Goal: Transaction & Acquisition: Purchase product/service

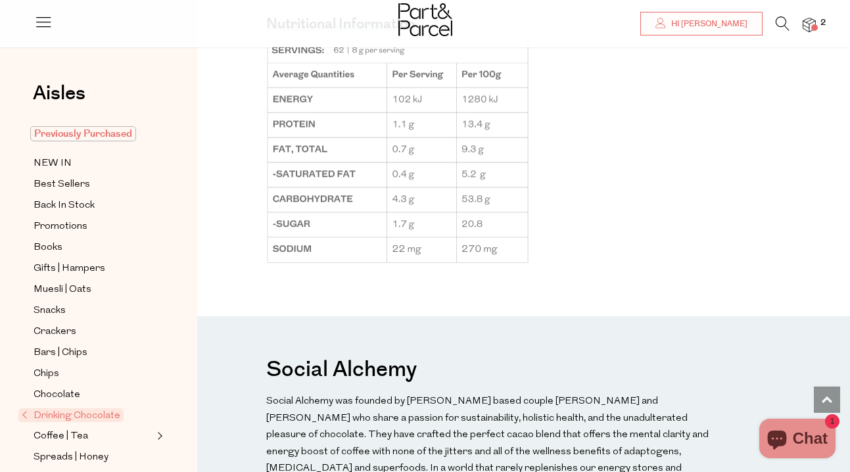
click at [74, 137] on span "Previously Purchased" at bounding box center [83, 133] width 106 height 15
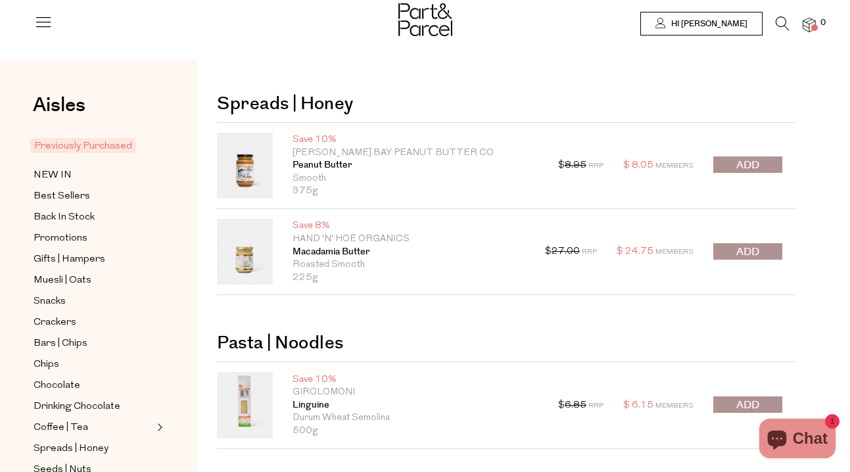
click at [804, 29] on img at bounding box center [809, 25] width 13 height 15
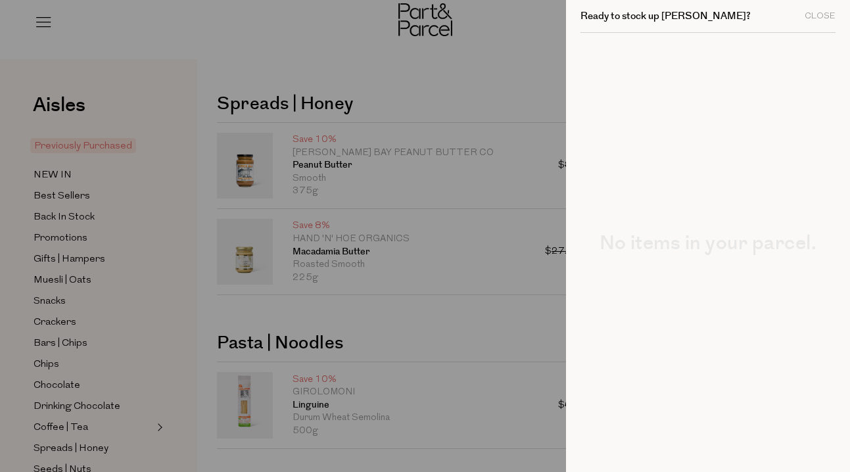
click at [431, 51] on div at bounding box center [425, 236] width 850 height 472
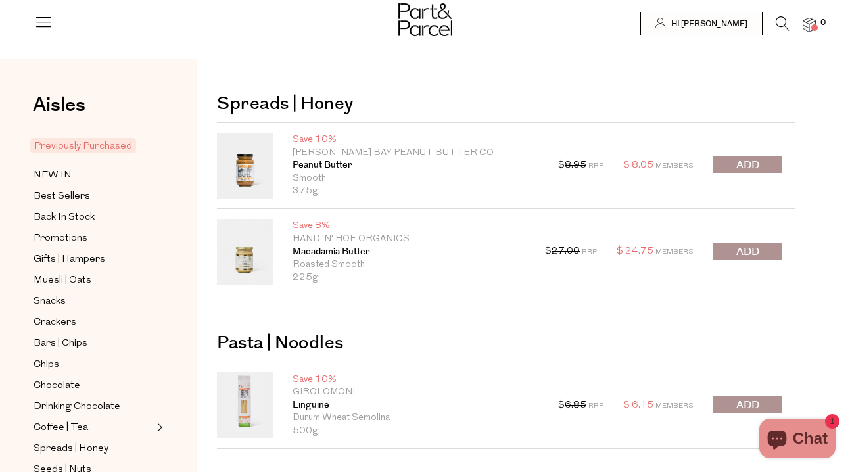
click at [737, 168] on span "submit" at bounding box center [748, 165] width 23 height 15
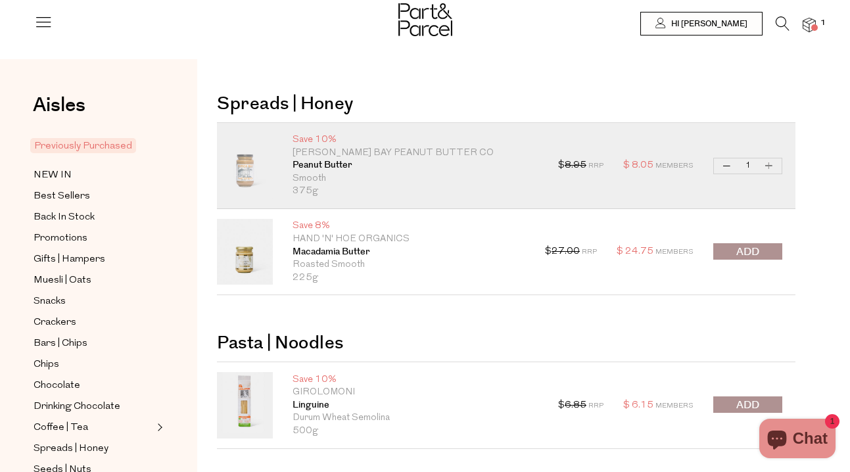
click at [771, 168] on button "Increase Peanut Butter" at bounding box center [770, 165] width 16 height 15
type input "2"
click at [750, 253] on span "submit" at bounding box center [748, 252] width 23 height 15
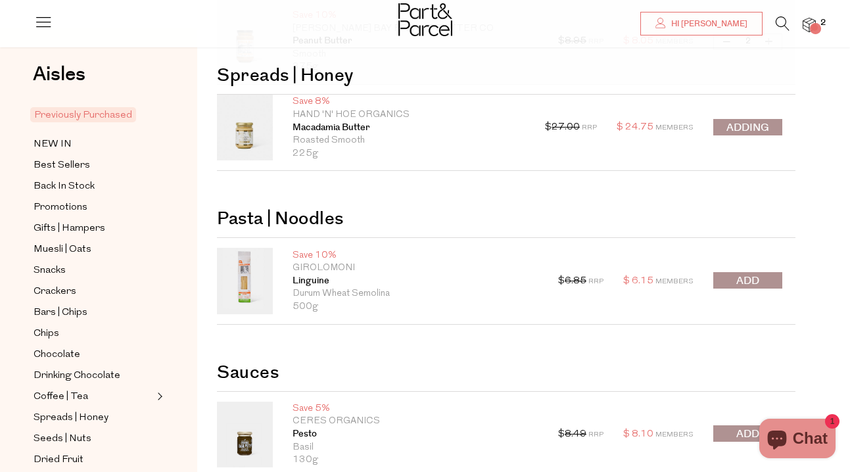
scroll to position [126, 0]
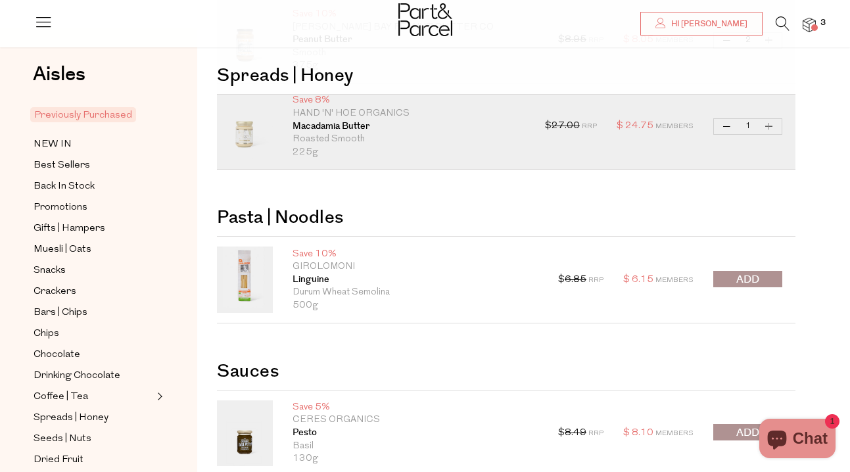
click at [740, 283] on span "submit" at bounding box center [748, 279] width 23 height 15
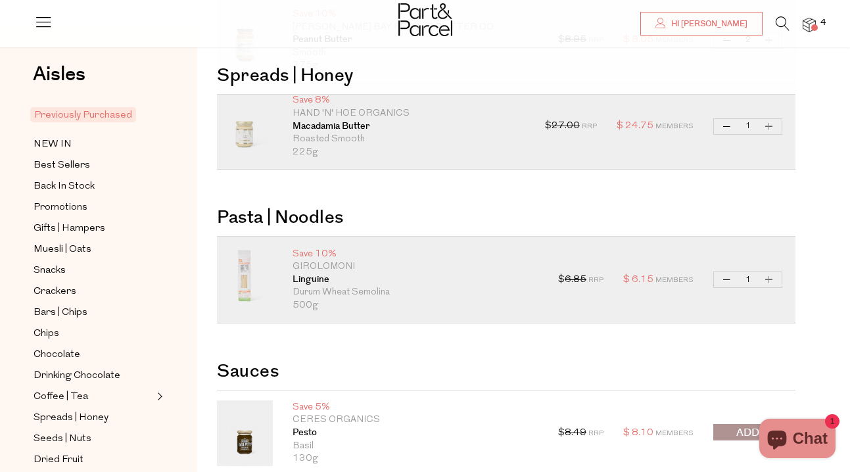
click at [725, 275] on button "Decrease Linguine" at bounding box center [727, 279] width 16 height 15
type input "0"
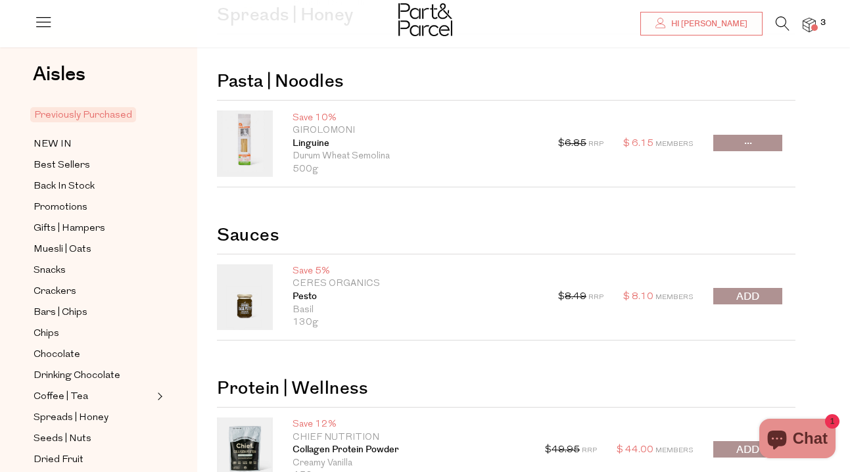
scroll to position [264, 0]
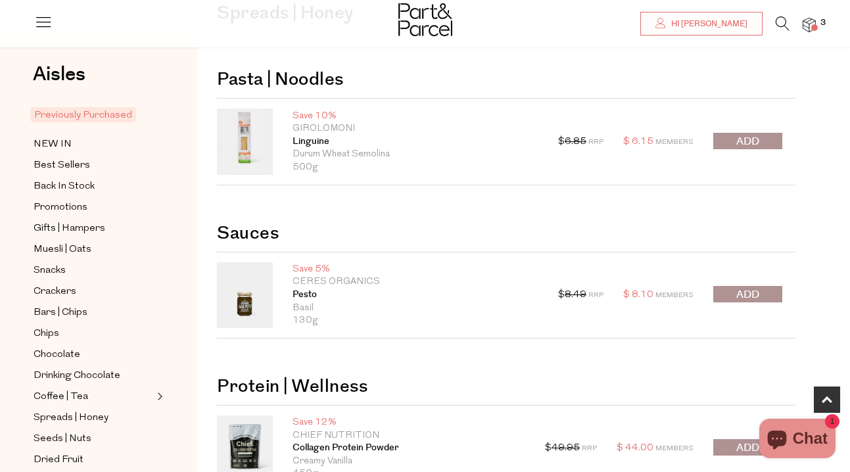
click at [748, 295] on span "submit" at bounding box center [748, 294] width 23 height 15
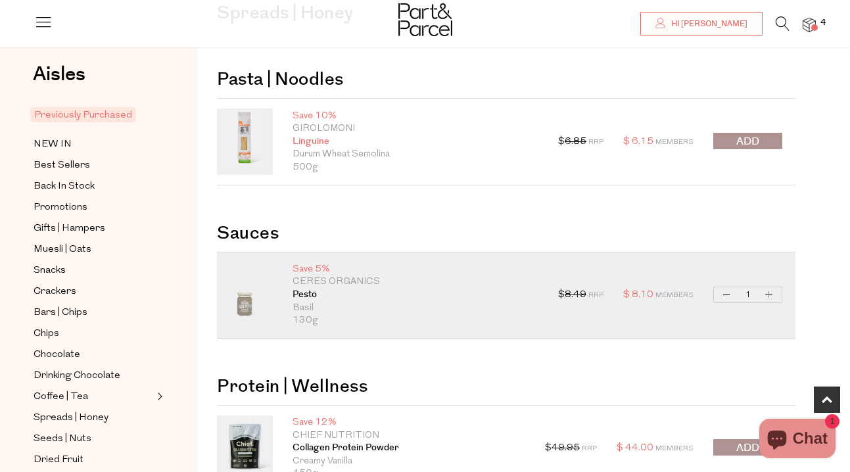
click at [314, 137] on link "Linguine" at bounding box center [416, 141] width 246 height 13
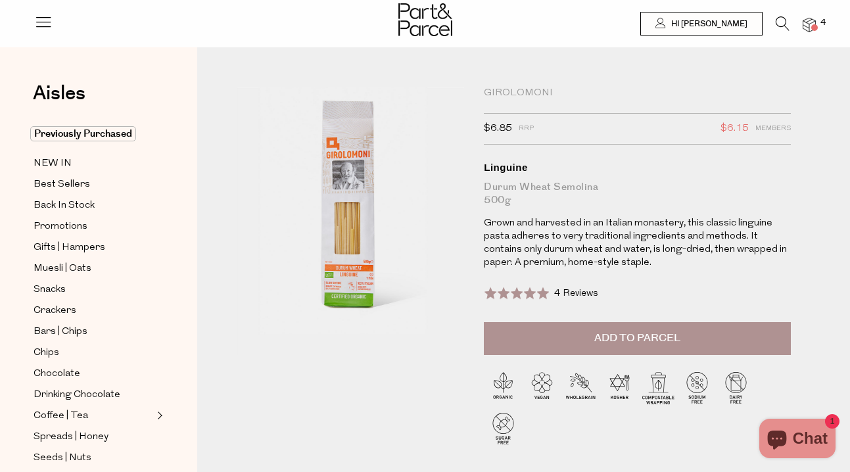
click at [517, 85] on div "Pasta | Noodles Girolomoni $6.85 RRP $6.15 Members Available: In Stock Linguine…" at bounding box center [523, 284] width 653 height 435
click at [64, 139] on span "Previously Purchased" at bounding box center [83, 133] width 106 height 15
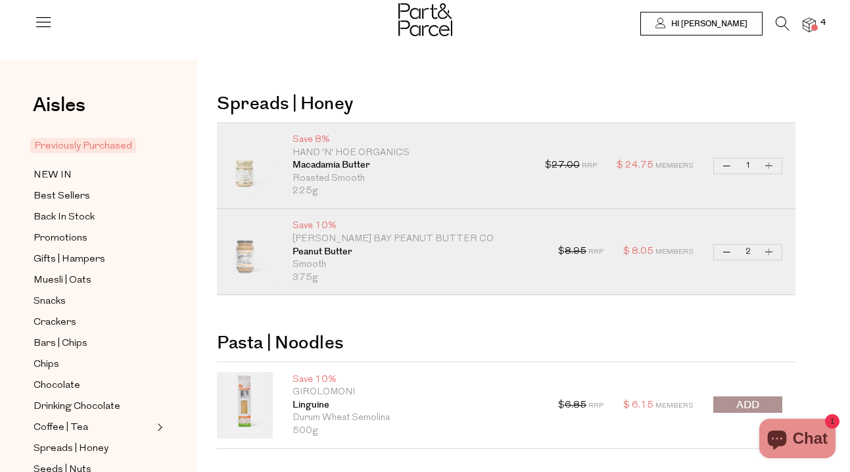
click at [781, 24] on icon at bounding box center [783, 23] width 14 height 14
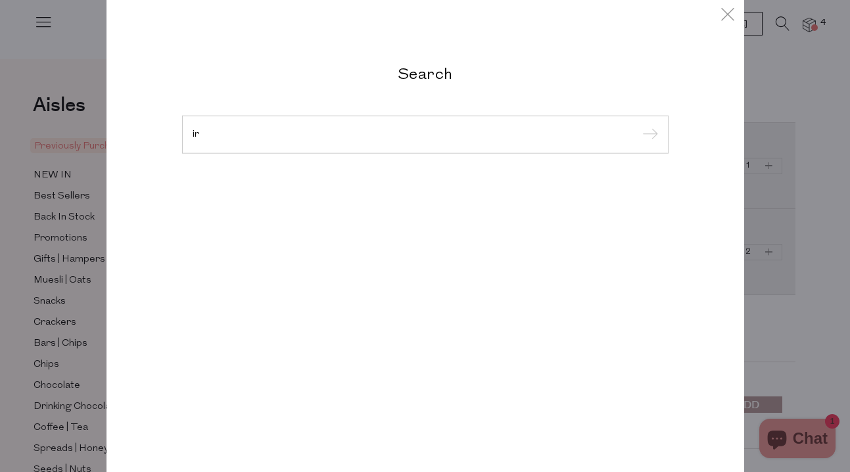
type input "i"
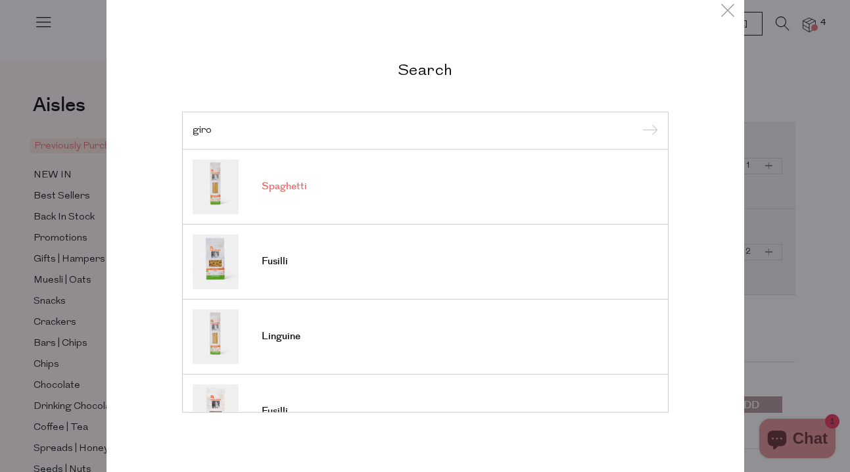
type input "giro"
click at [314, 178] on link "Spaghetti" at bounding box center [426, 186] width 466 height 55
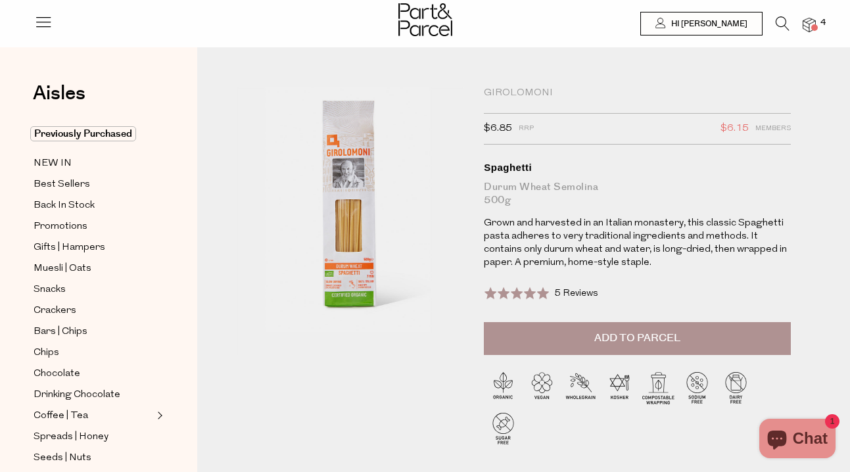
click at [635, 339] on span "Add to Parcel" at bounding box center [637, 338] width 86 height 15
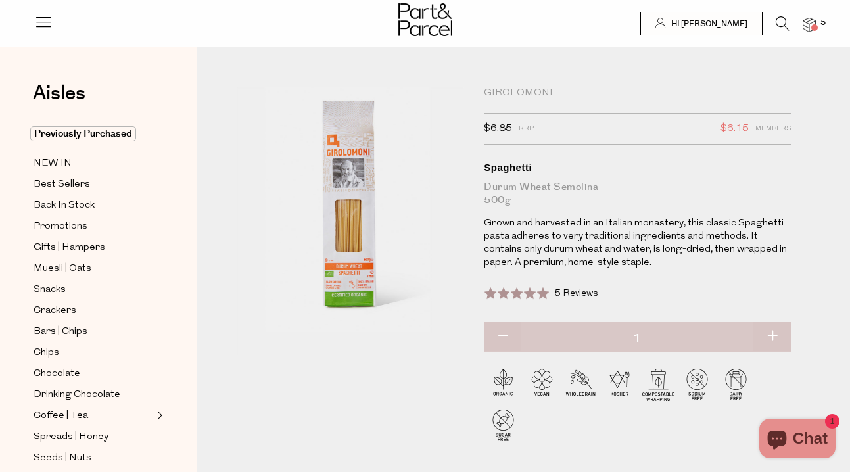
click at [780, 338] on button "button" at bounding box center [772, 336] width 37 height 29
type input "2"
click at [776, 337] on button "button" at bounding box center [772, 336] width 37 height 29
type input "3"
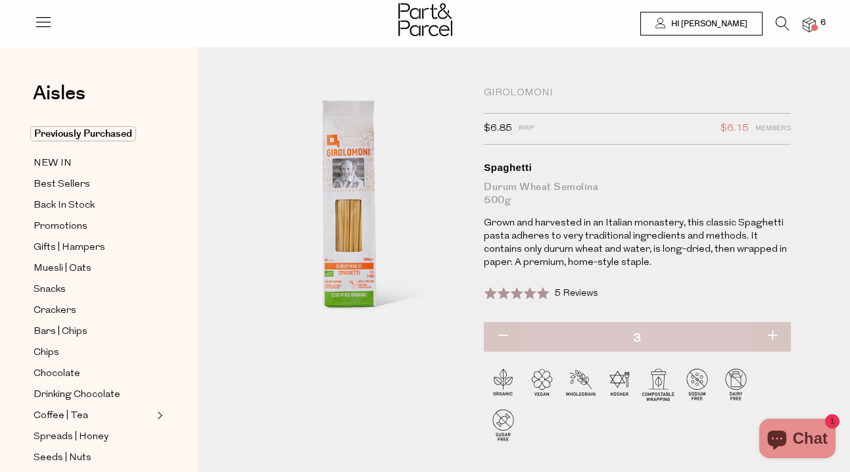
type input "3"
click at [774, 331] on button "button" at bounding box center [772, 336] width 37 height 29
type input "4"
click at [68, 307] on span "Crackers" at bounding box center [55, 311] width 43 height 16
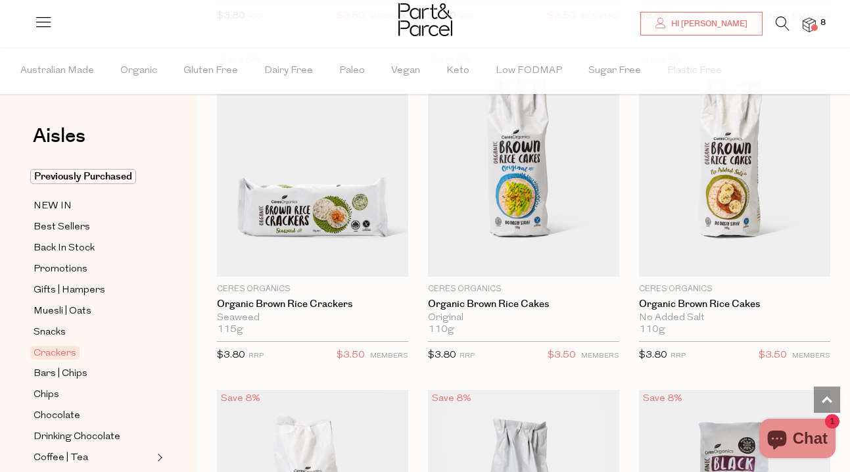
scroll to position [1146, 0]
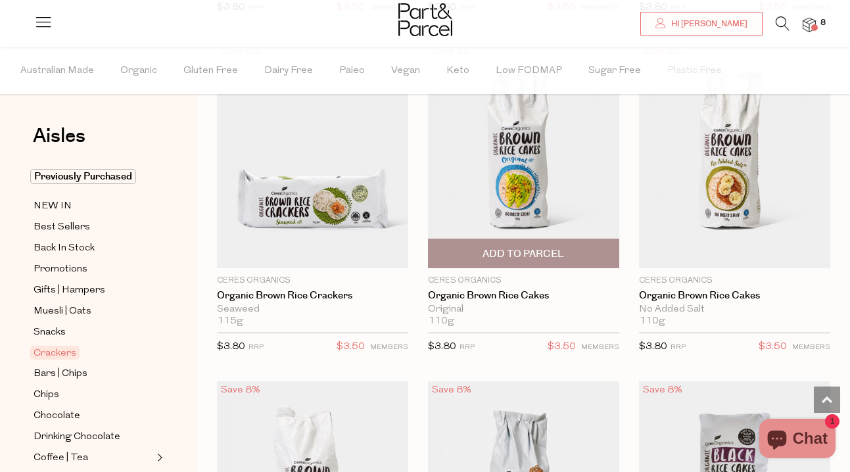
click at [544, 258] on span "Add To Parcel" at bounding box center [524, 254] width 82 height 14
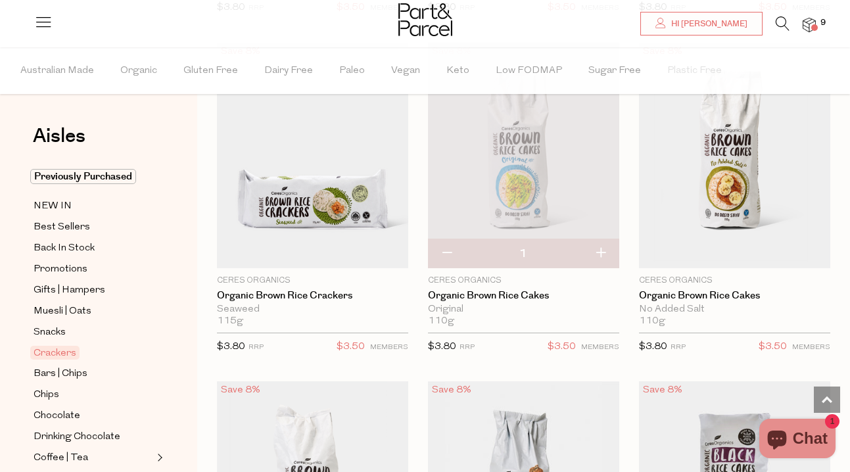
click at [598, 256] on button "button" at bounding box center [600, 253] width 37 height 29
type input "2"
click at [598, 256] on button "button" at bounding box center [600, 253] width 37 height 29
type input "3"
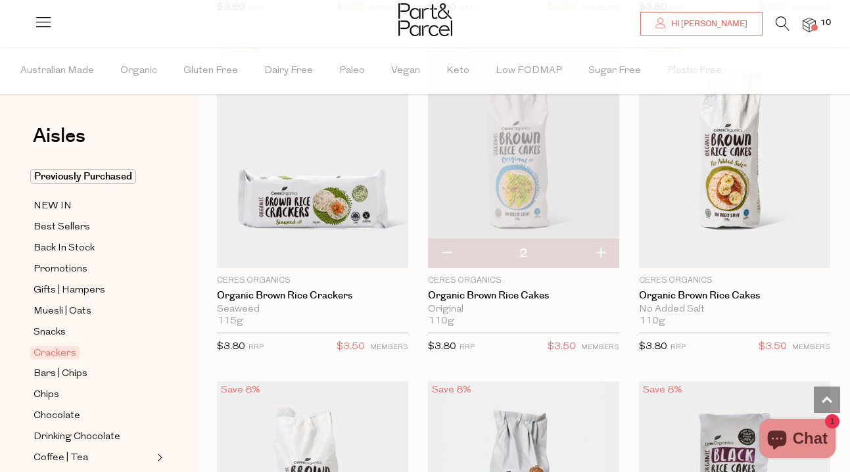
type input "3"
click at [598, 256] on button "button" at bounding box center [600, 253] width 37 height 29
type input "4"
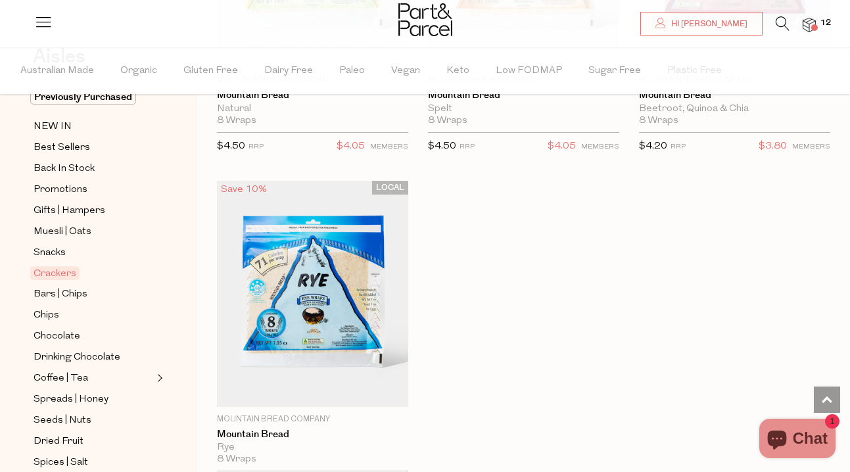
scroll to position [82, 0]
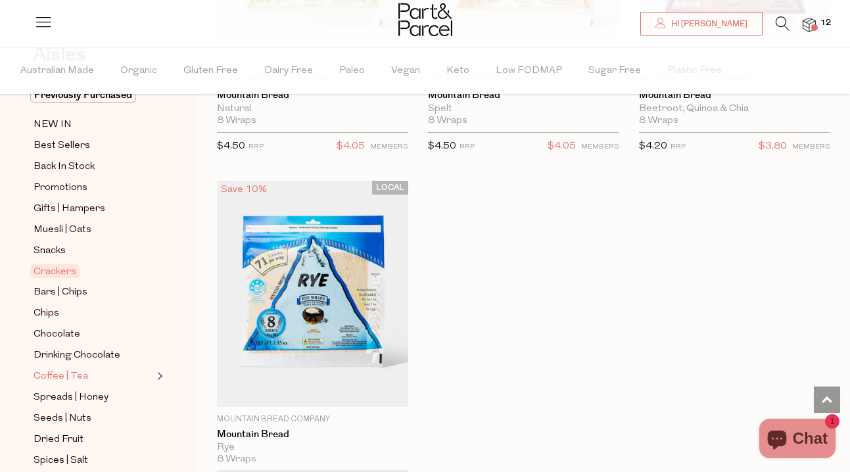
click at [74, 374] on span "Coffee | Tea" at bounding box center [61, 377] width 55 height 16
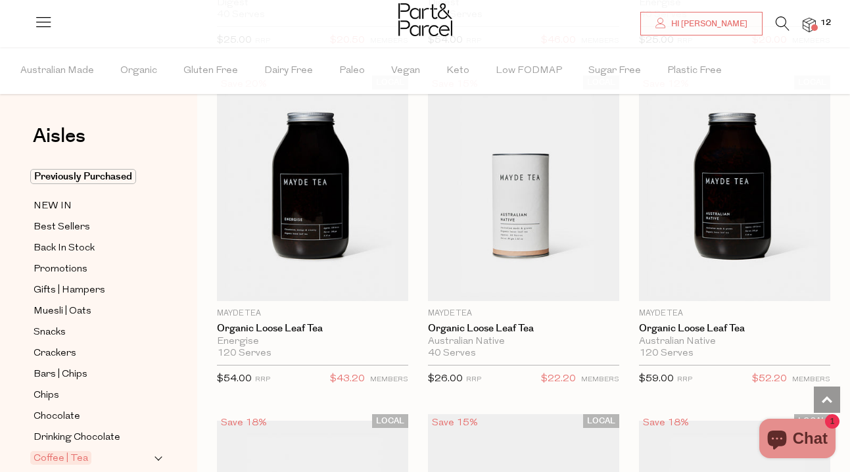
scroll to position [4855, 0]
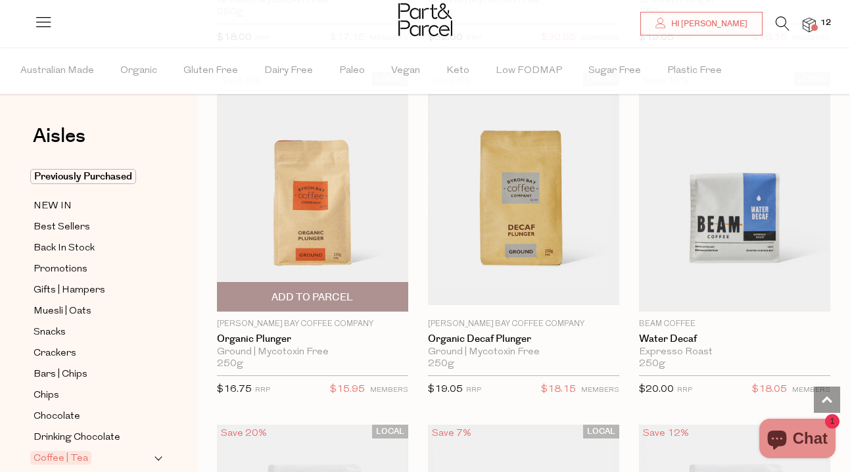
scroll to position [9005, 0]
click at [288, 298] on span "Add To Parcel" at bounding box center [312, 296] width 183 height 28
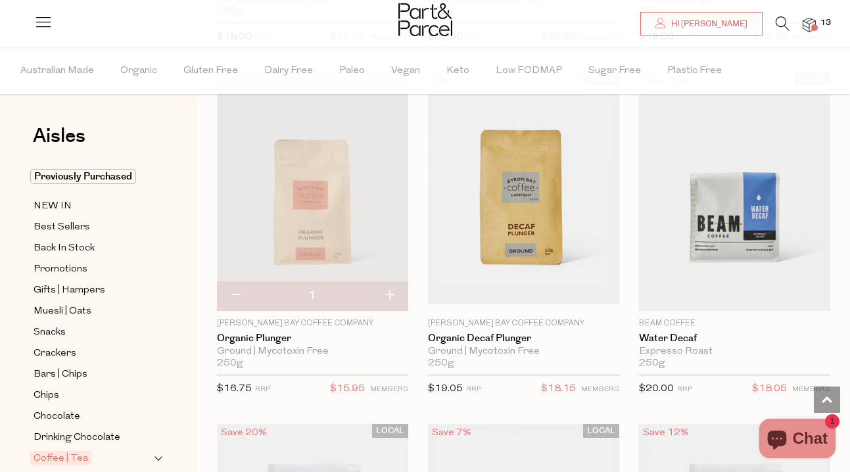
click at [389, 287] on button "button" at bounding box center [389, 295] width 37 height 29
type input "2"
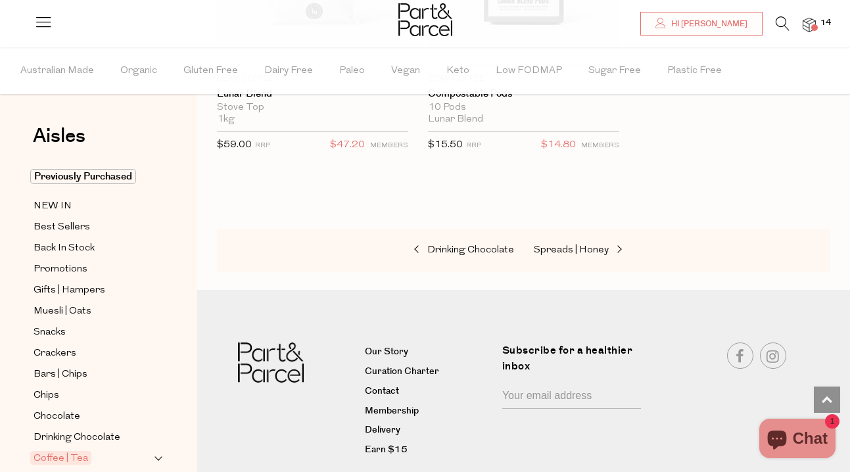
scroll to position [10313, 0]
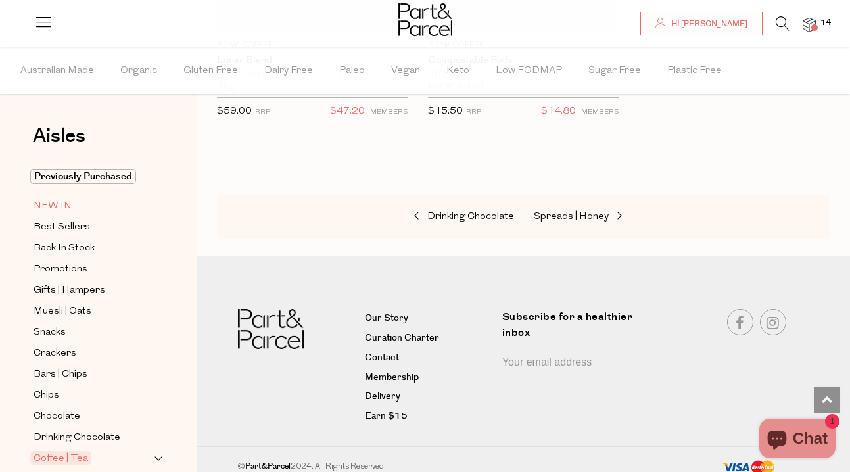
click at [59, 205] on span "NEW IN" at bounding box center [53, 207] width 38 height 16
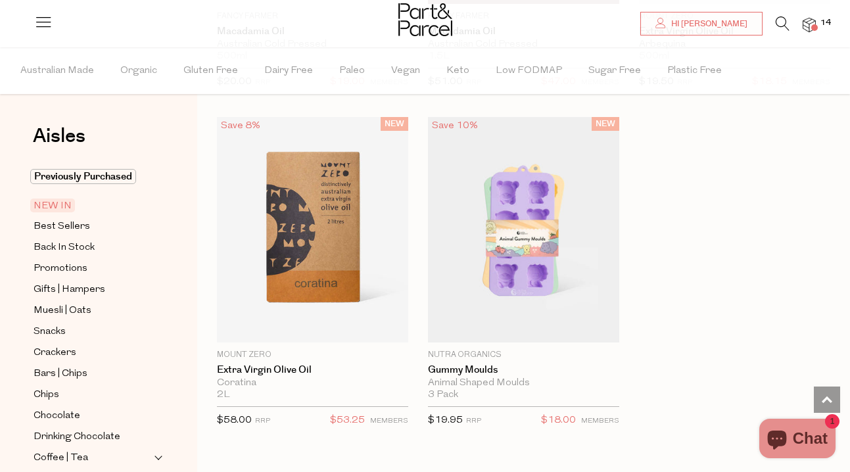
scroll to position [2112, 0]
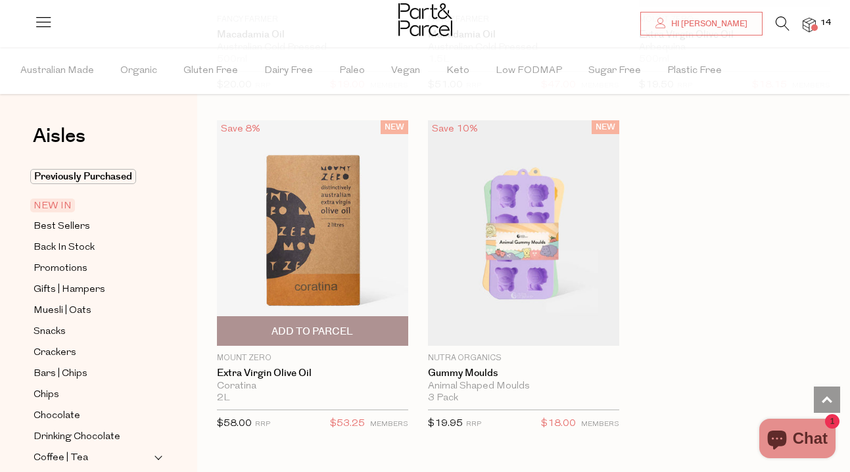
click at [345, 226] on img at bounding box center [312, 233] width 191 height 226
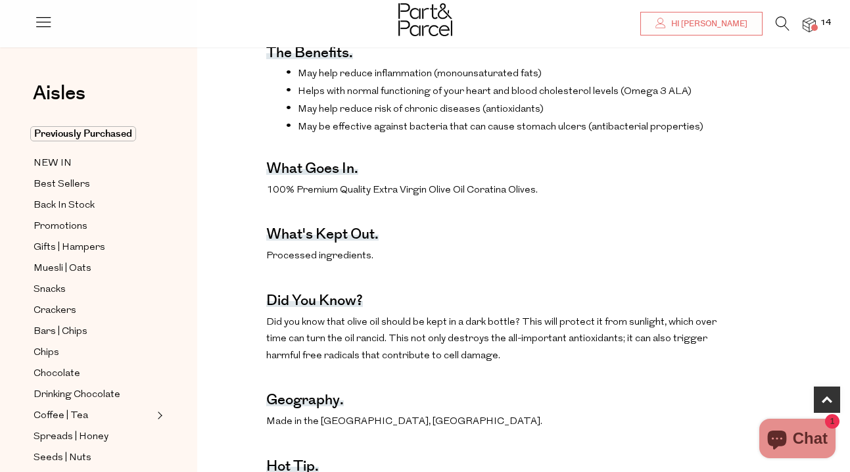
scroll to position [489, 0]
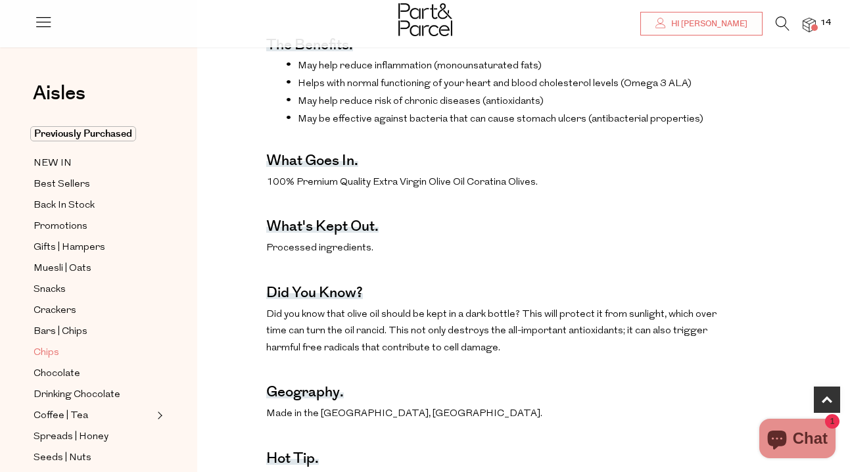
click at [45, 352] on span "Chips" at bounding box center [47, 353] width 26 height 16
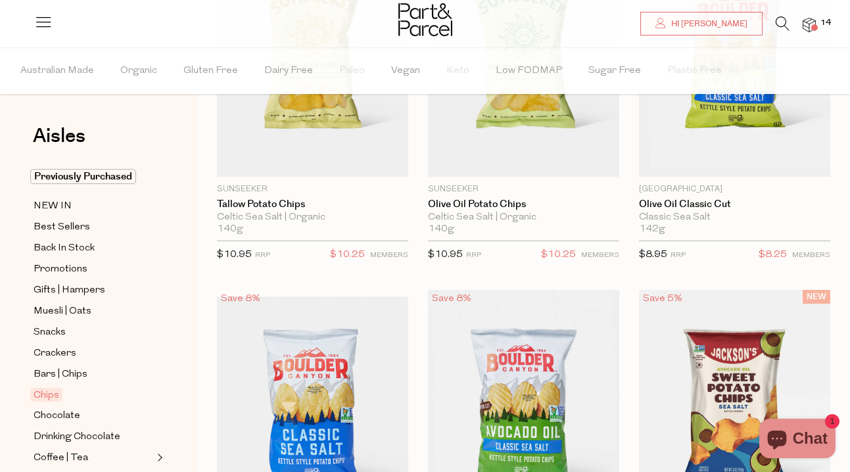
scroll to position [237, 0]
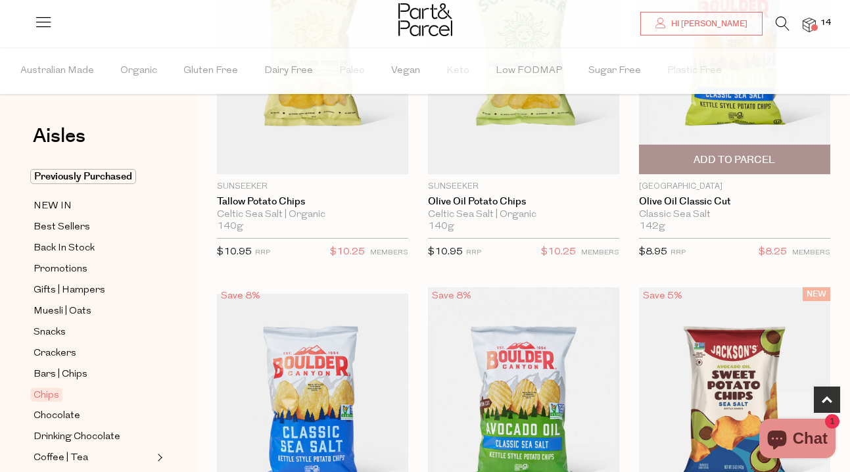
click at [749, 164] on span "Add To Parcel" at bounding box center [735, 160] width 82 height 14
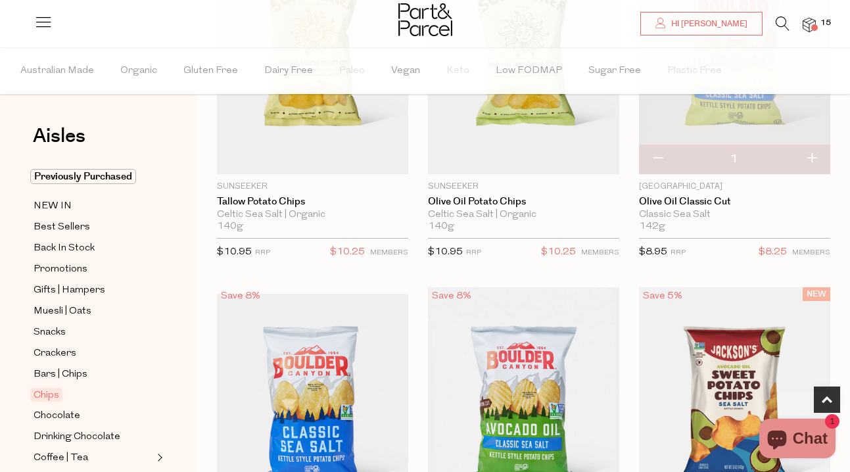
click at [815, 158] on button "button" at bounding box center [811, 159] width 37 height 29
type input "2"
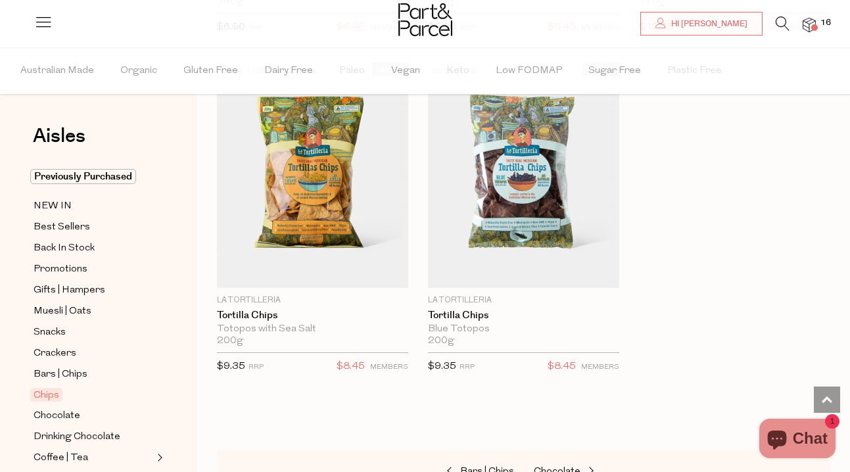
scroll to position [1865, 0]
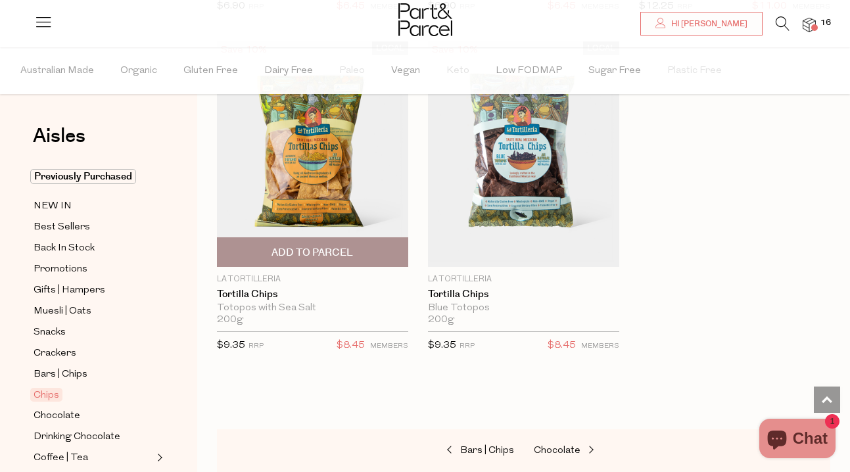
click at [310, 183] on img at bounding box center [312, 154] width 191 height 226
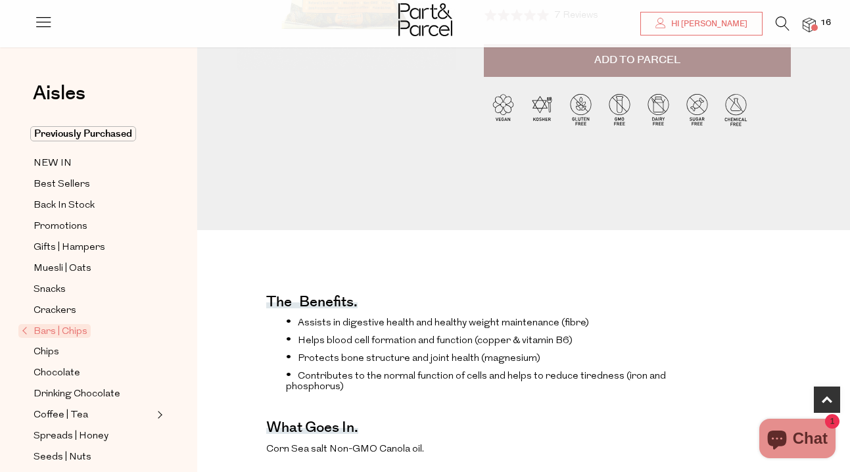
scroll to position [333, 0]
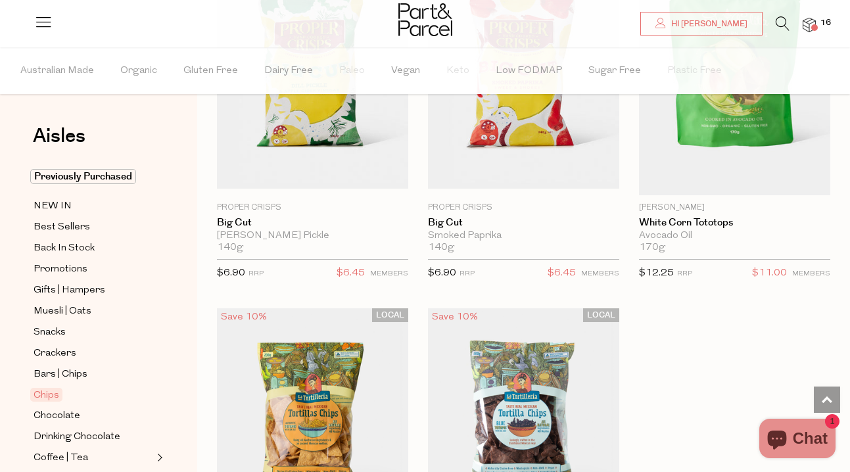
scroll to position [1599, 0]
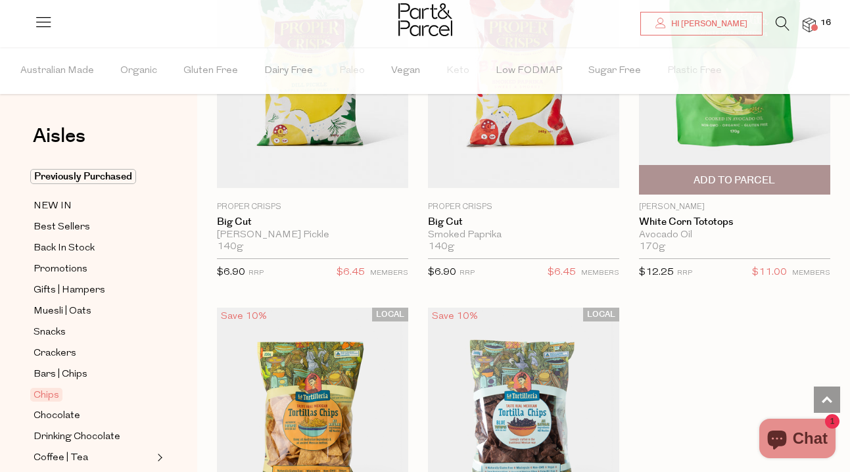
click at [720, 149] on img at bounding box center [734, 74] width 191 height 239
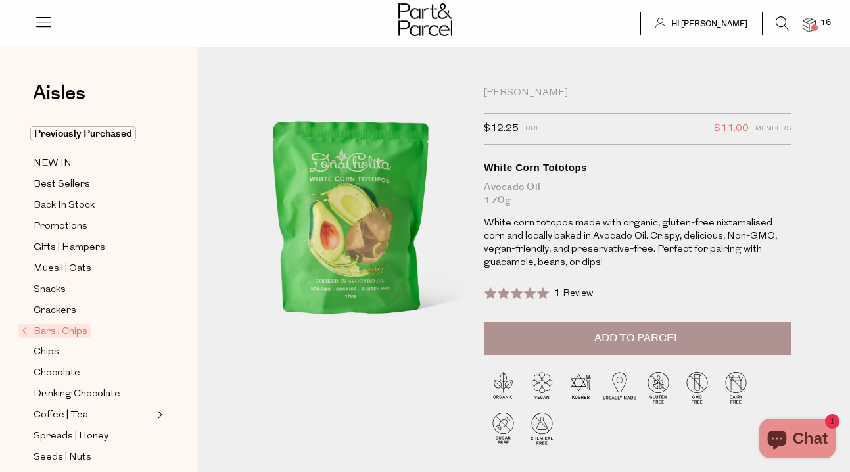
click at [668, 331] on span "Add to Parcel" at bounding box center [637, 338] width 86 height 15
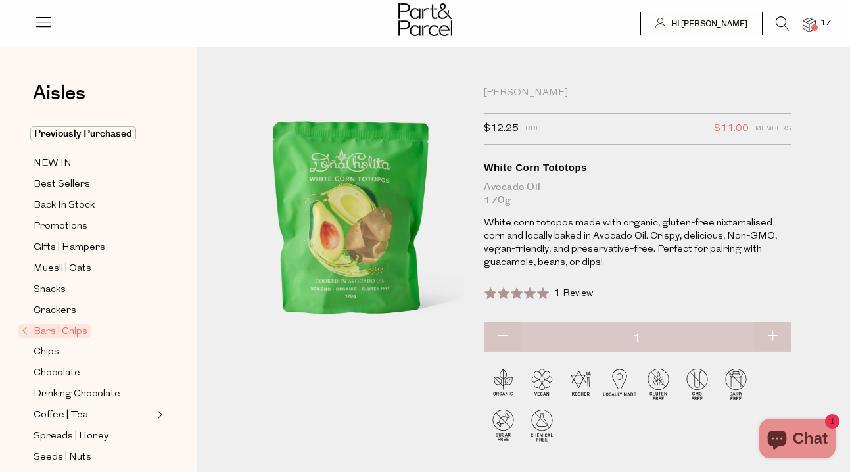
click at [775, 335] on button "button" at bounding box center [772, 336] width 37 height 29
type input "2"
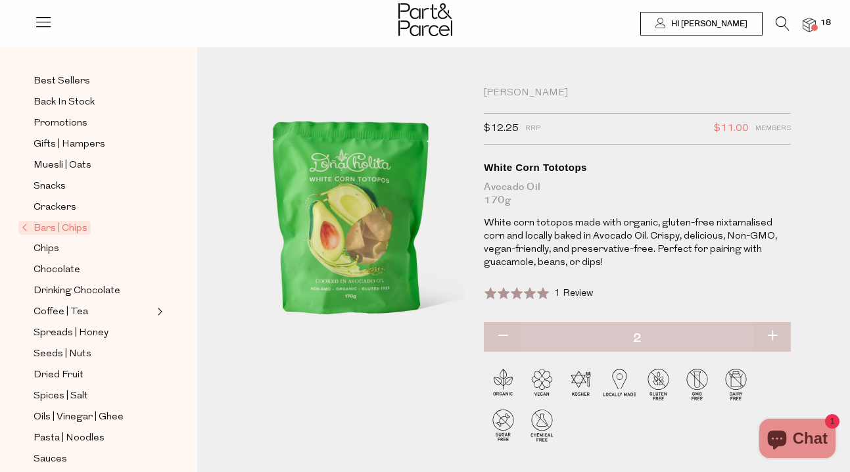
scroll to position [107, 0]
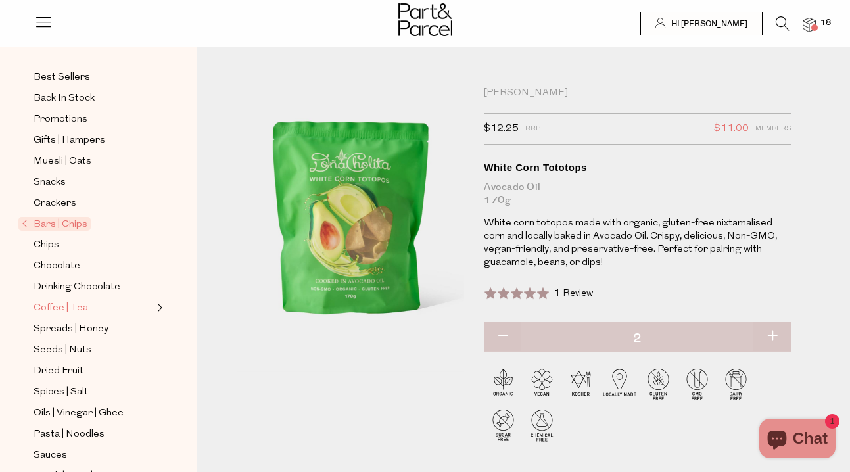
click at [62, 307] on span "Coffee | Tea" at bounding box center [61, 309] width 55 height 16
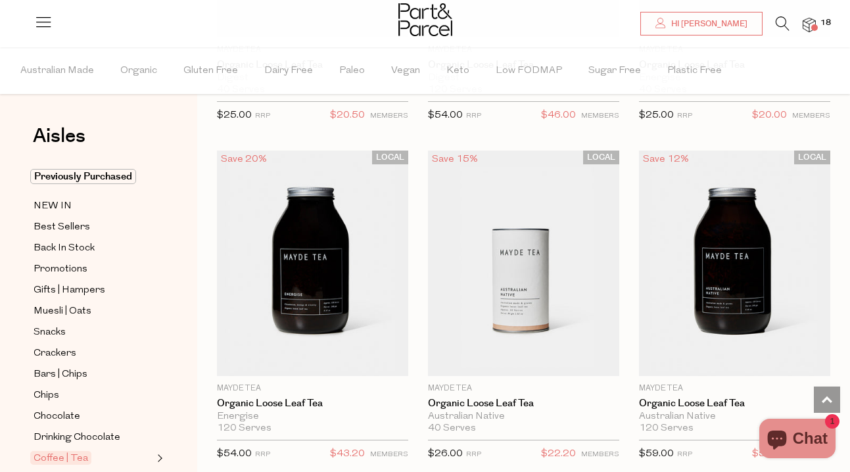
scroll to position [4790, 0]
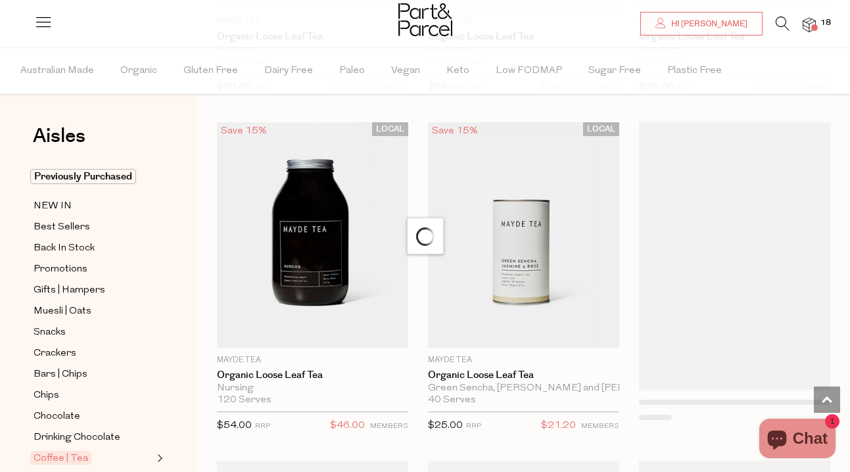
scroll to position [5500, 0]
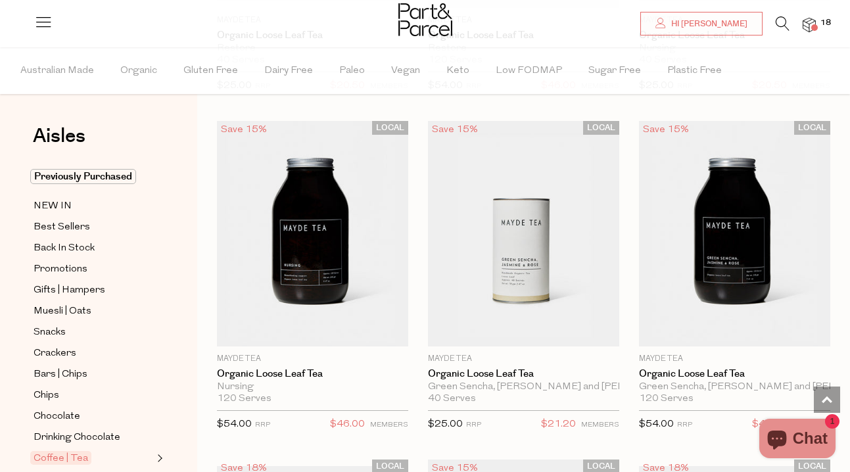
type input "2"
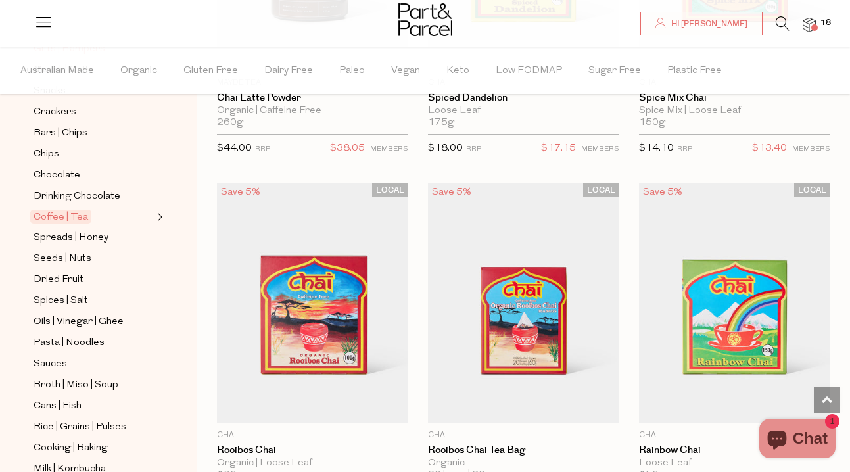
scroll to position [242, 0]
click at [93, 240] on span "Spreads | Honey" at bounding box center [71, 238] width 75 height 16
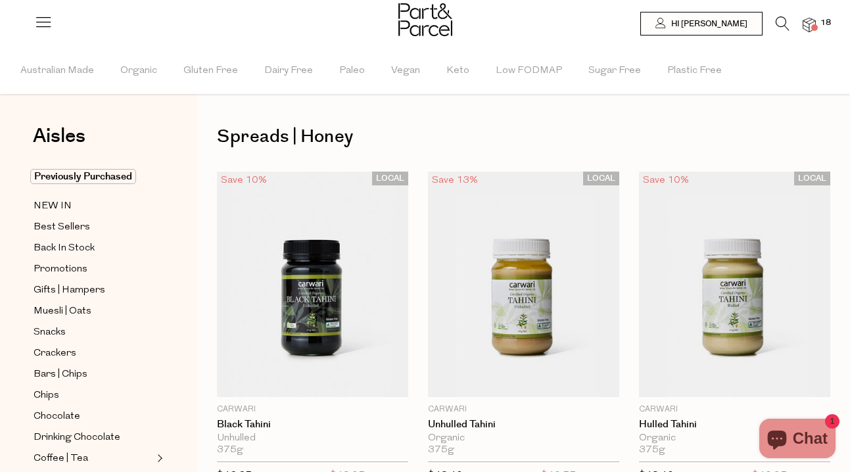
type input "2"
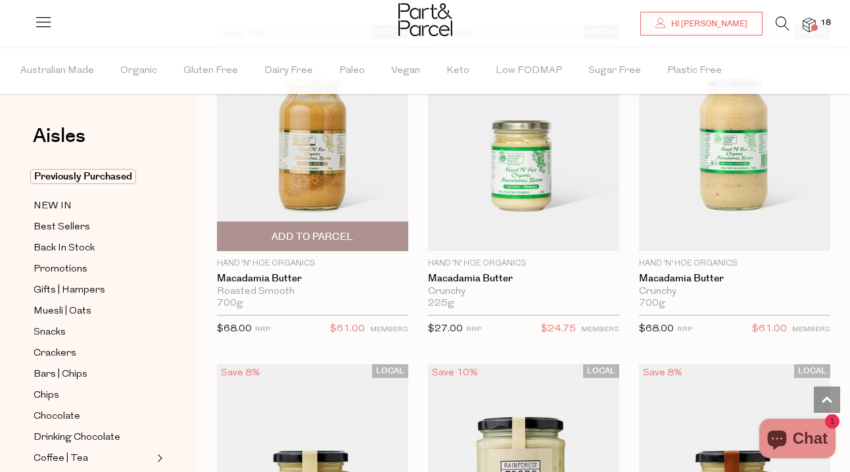
scroll to position [1845, 0]
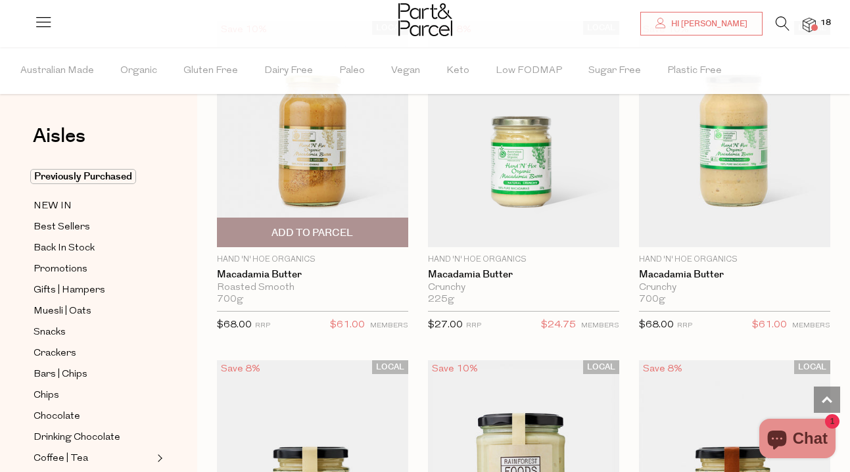
click at [279, 230] on span "Add To Parcel" at bounding box center [313, 233] width 82 height 14
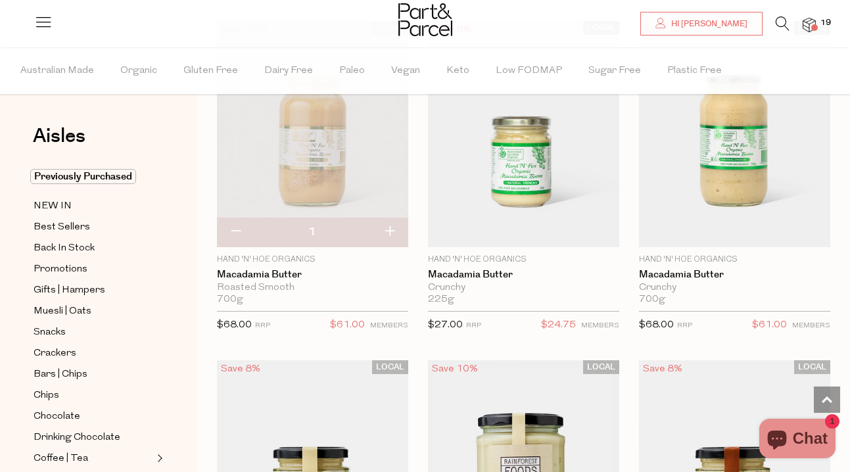
click at [808, 26] on img at bounding box center [809, 25] width 13 height 15
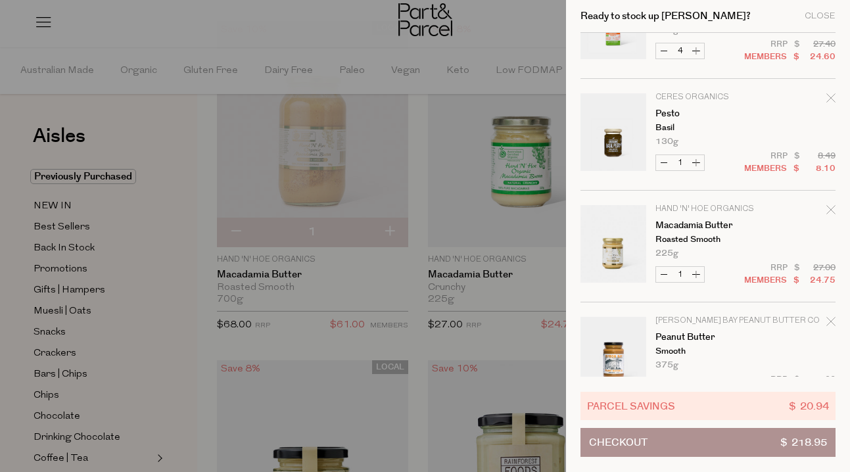
scroll to position [662, 0]
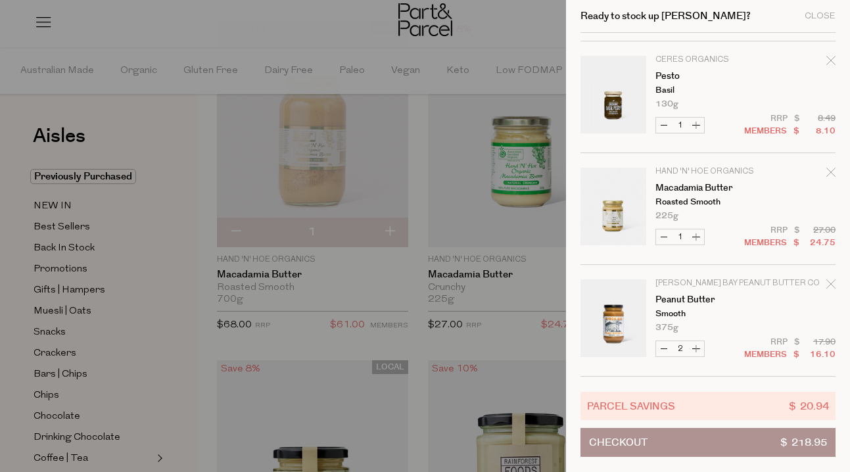
click at [829, 169] on icon "Remove Macadamia Butter" at bounding box center [831, 172] width 9 height 9
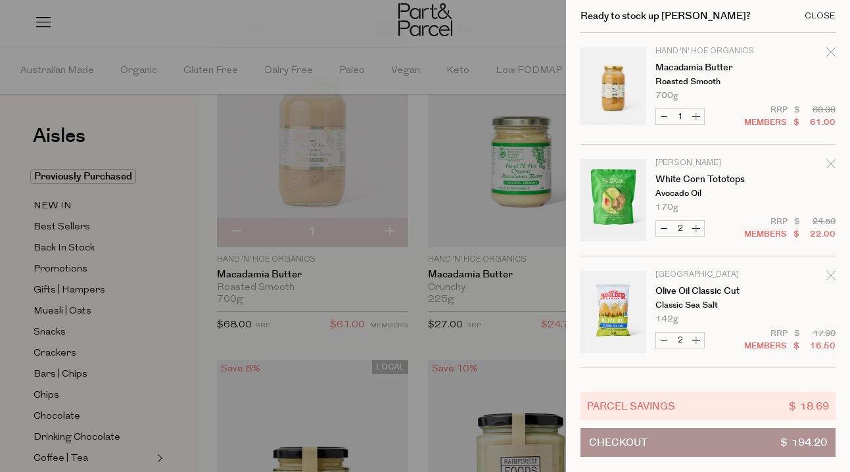
click at [816, 17] on div "Close" at bounding box center [820, 16] width 31 height 9
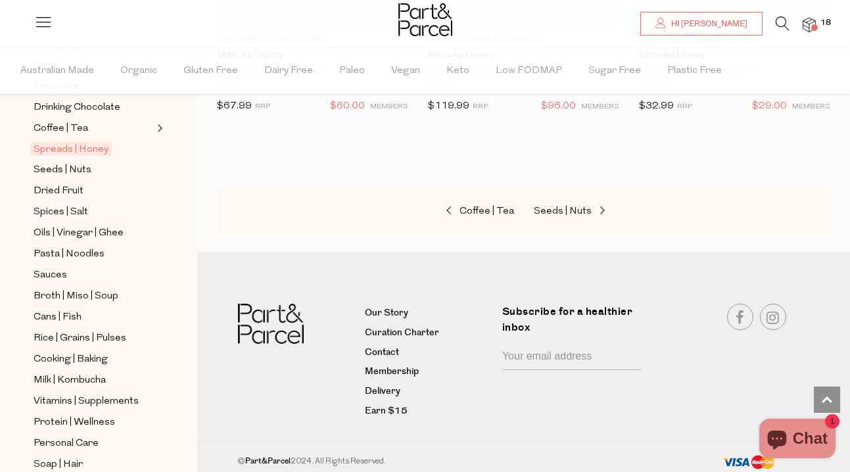
scroll to position [331, 0]
click at [72, 314] on span "Cans | Fish" at bounding box center [58, 317] width 48 height 16
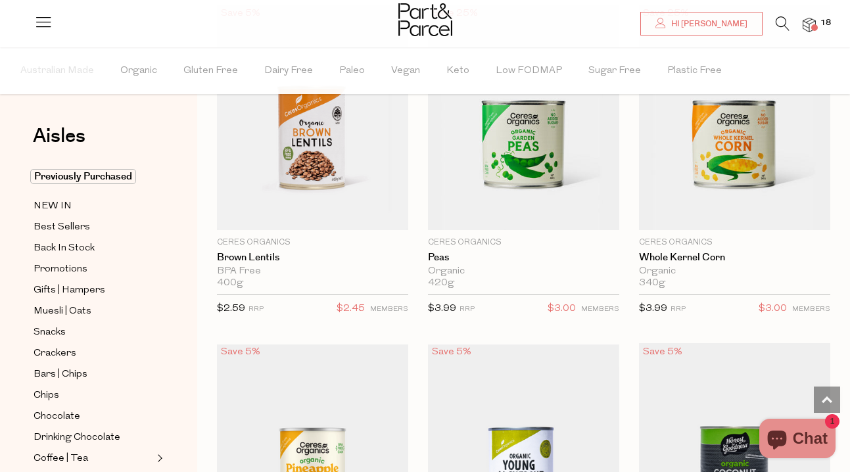
scroll to position [1187, 0]
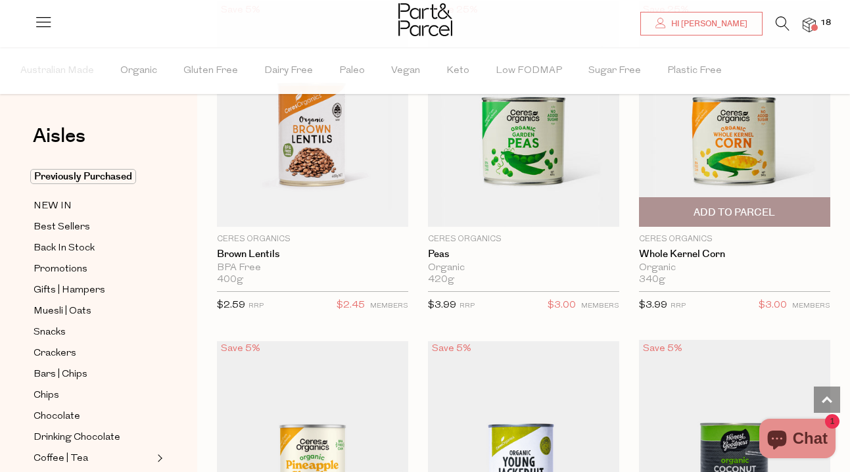
click at [748, 207] on span "Add To Parcel" at bounding box center [735, 213] width 82 height 14
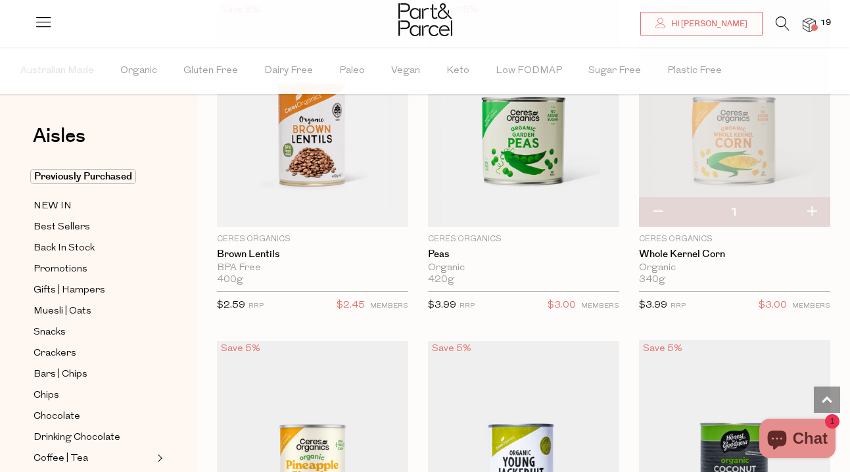
click at [816, 206] on button "button" at bounding box center [811, 212] width 37 height 29
type input "2"
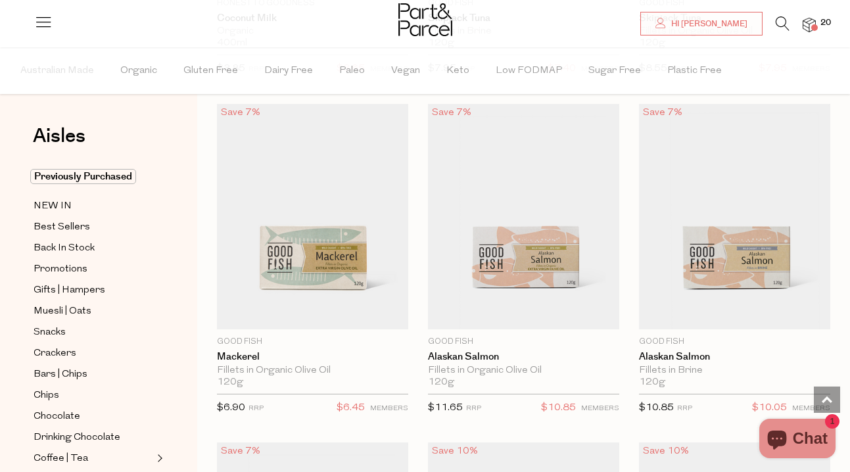
scroll to position [2137, 0]
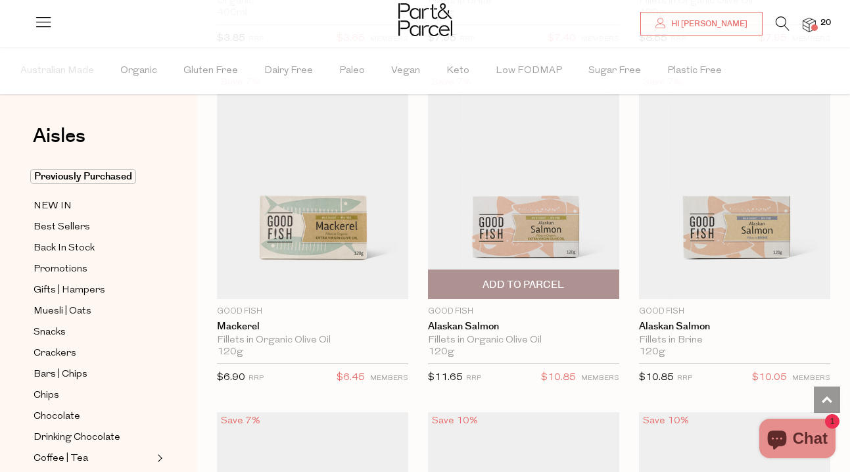
click at [554, 283] on span "Add To Parcel" at bounding box center [524, 285] width 82 height 14
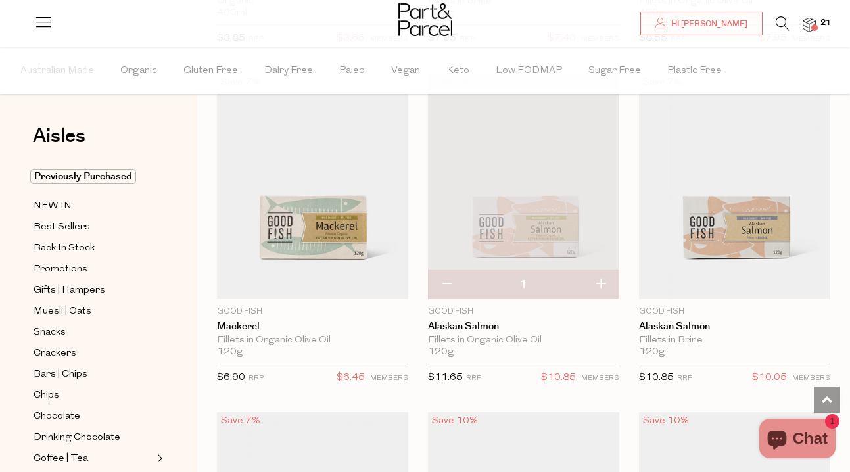
click at [603, 286] on button "button" at bounding box center [600, 284] width 37 height 29
type input "2"
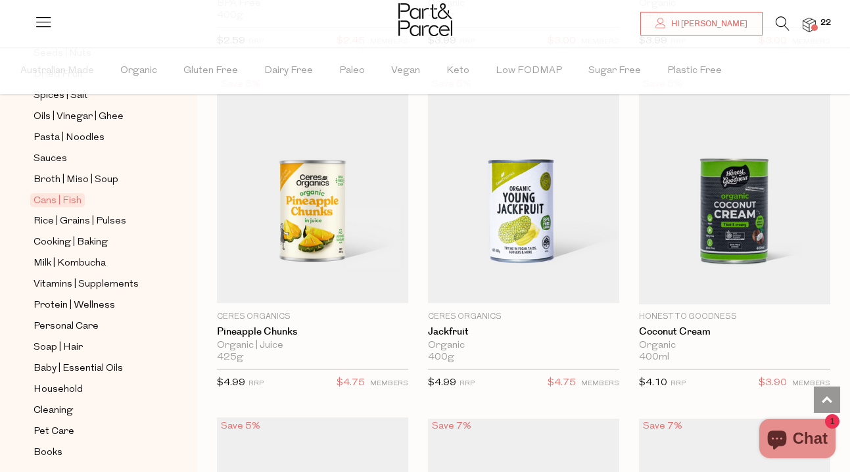
scroll to position [464, 0]
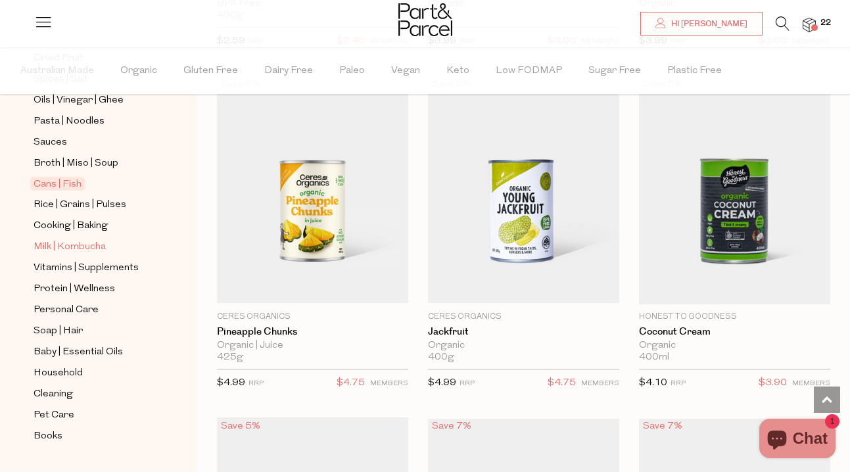
click at [92, 247] on span "Milk | Kombucha" at bounding box center [70, 247] width 72 height 16
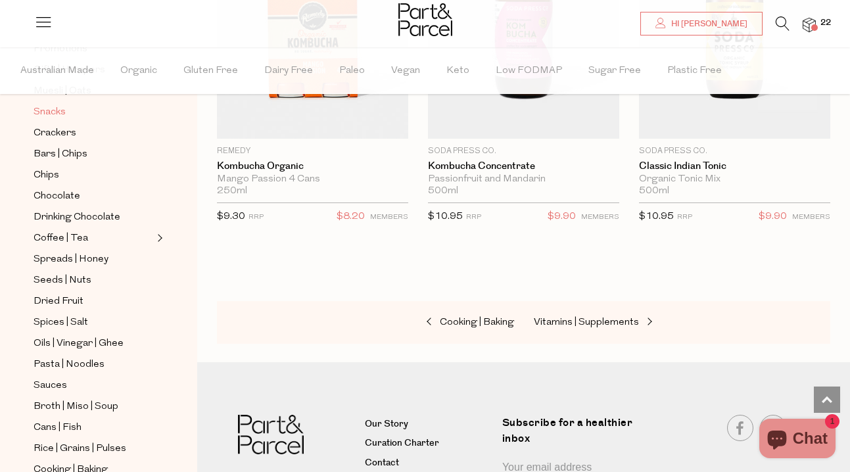
scroll to position [243, 0]
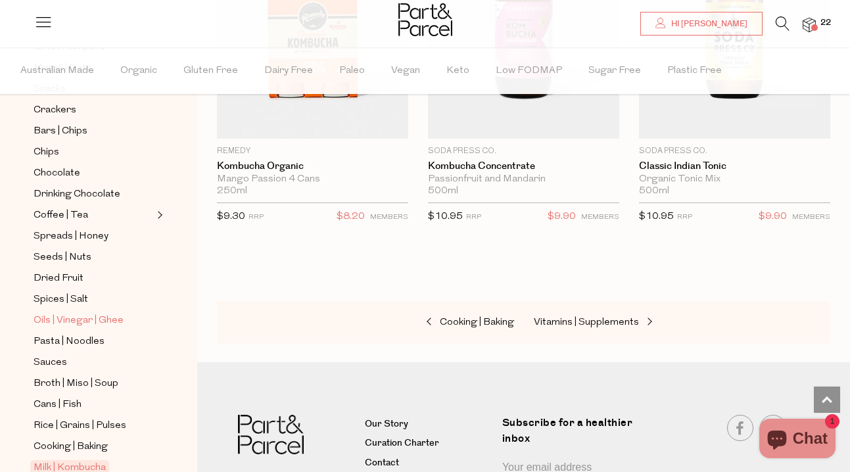
click at [92, 318] on span "Oils | Vinegar | Ghee" at bounding box center [79, 321] width 90 height 16
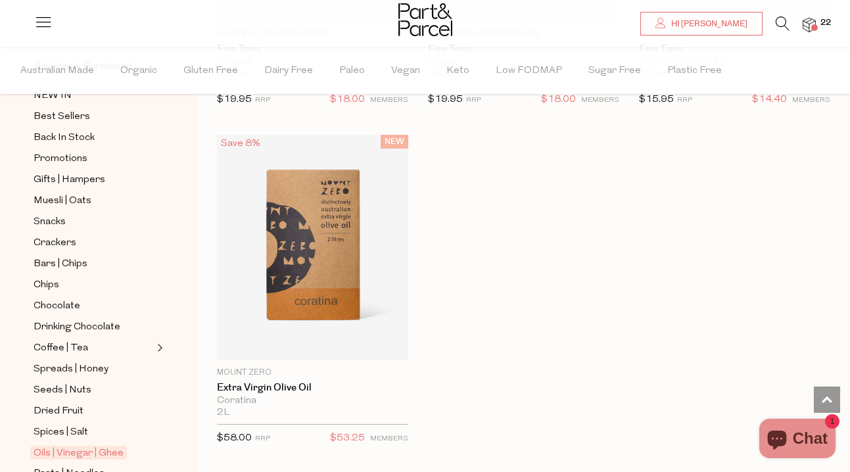
scroll to position [116, 0]
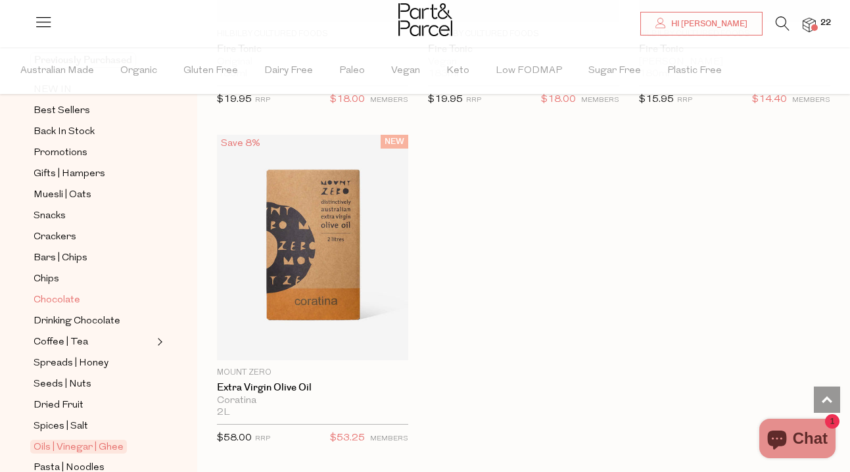
click at [49, 295] on span "Chocolate" at bounding box center [57, 301] width 47 height 16
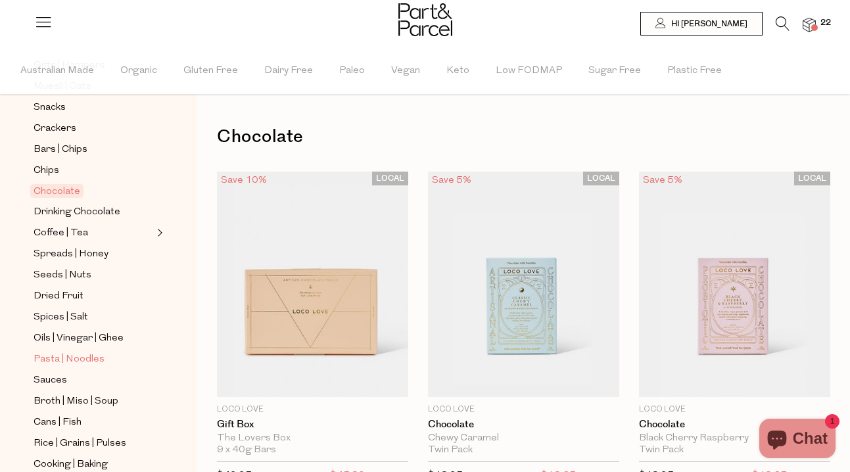
scroll to position [238, 0]
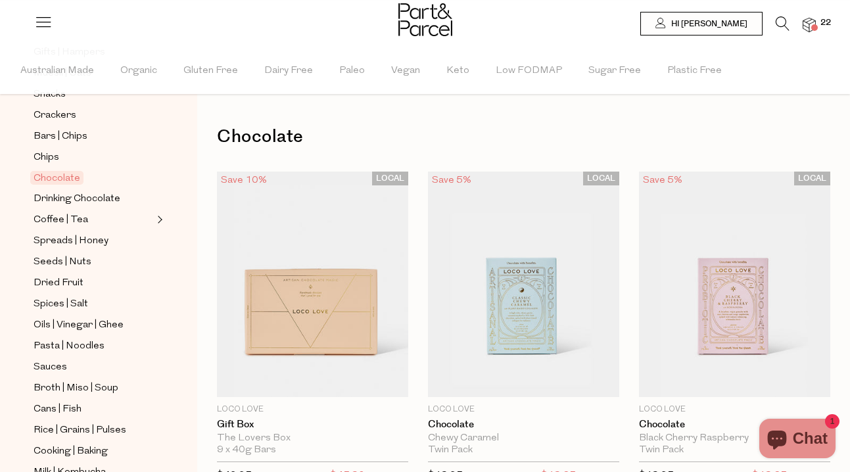
click at [807, 25] on img at bounding box center [809, 25] width 13 height 15
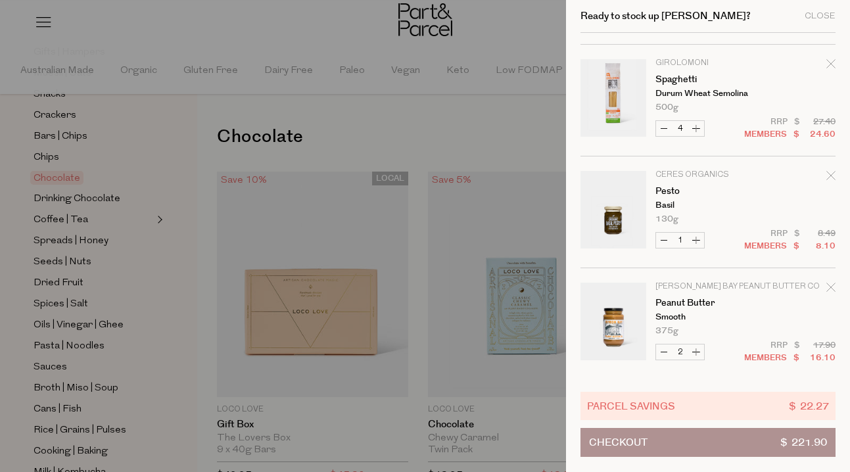
scroll to position [774, 0]
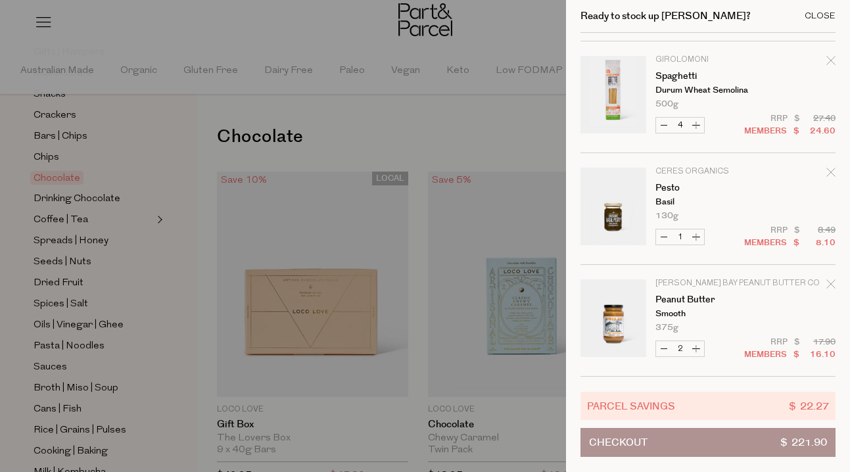
click at [818, 17] on div "Close" at bounding box center [820, 16] width 31 height 9
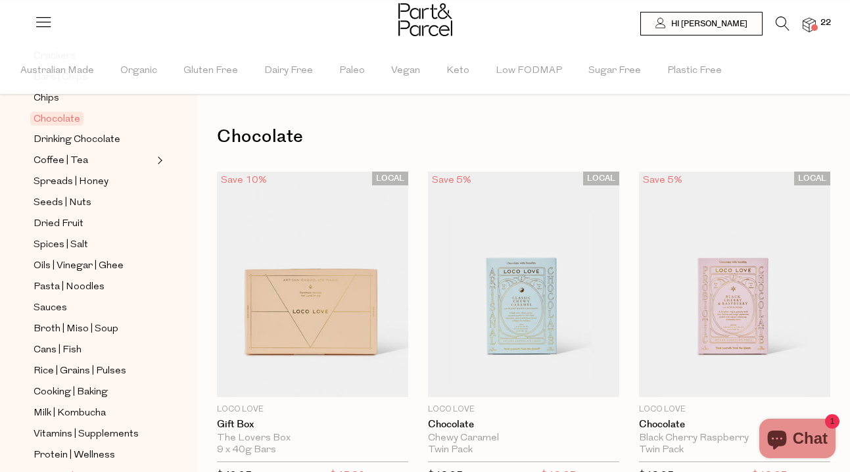
scroll to position [293, 0]
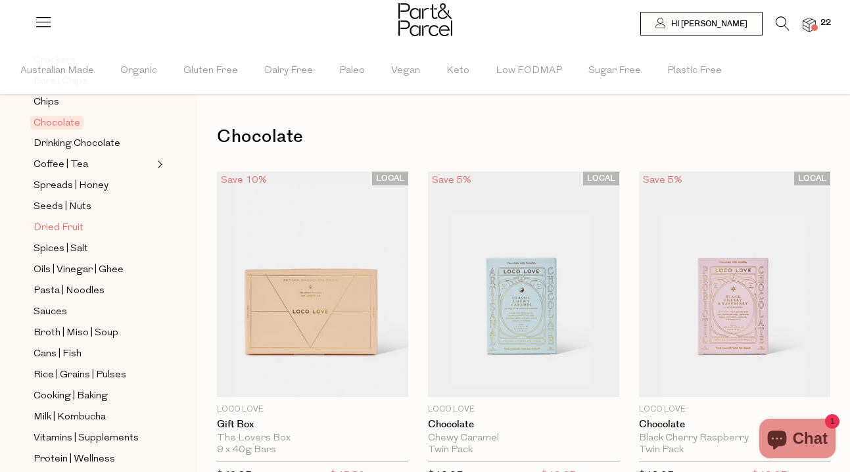
click at [68, 228] on span "Dried Fruit" at bounding box center [59, 228] width 50 height 16
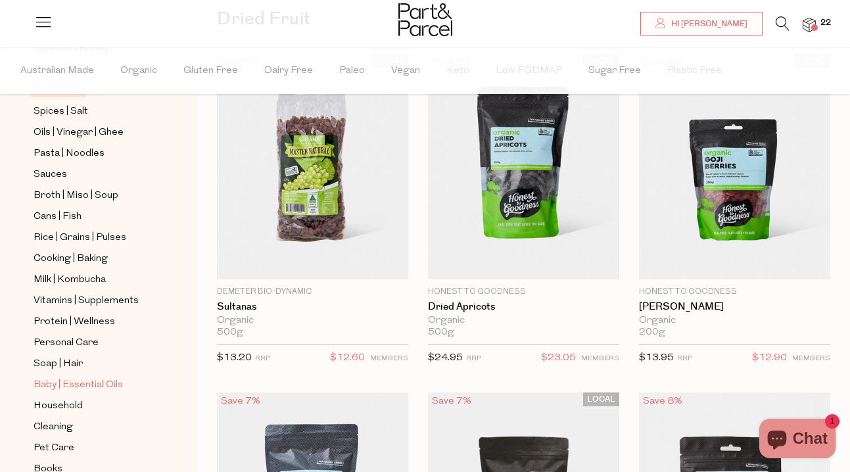
scroll to position [483, 0]
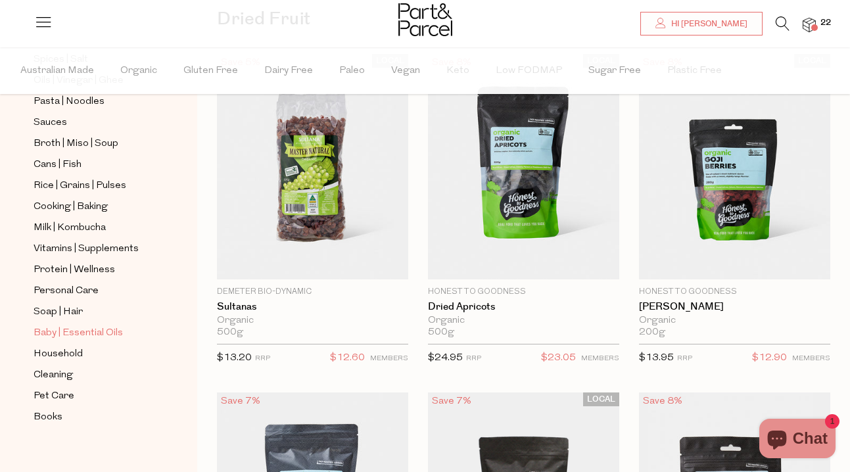
click at [95, 334] on span "Baby | Essential Oils" at bounding box center [78, 334] width 89 height 16
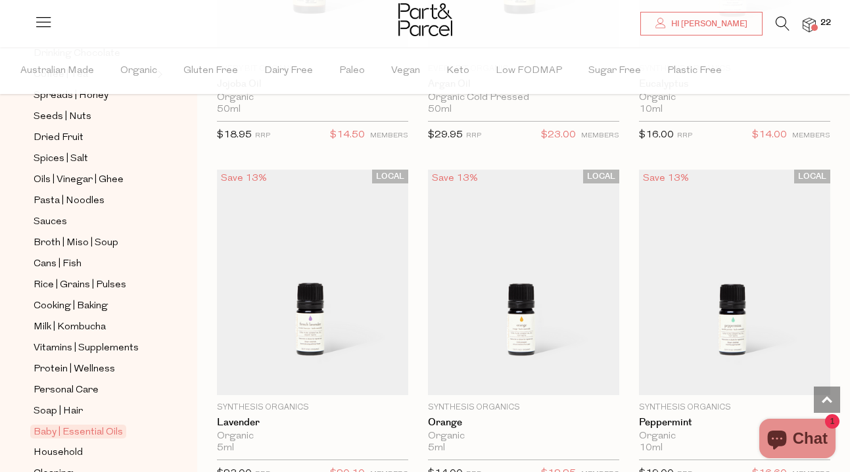
scroll to position [395, 0]
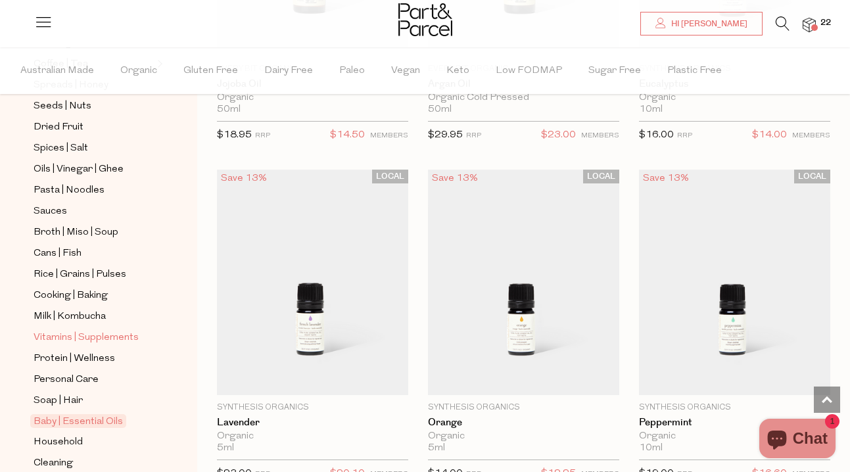
click at [70, 337] on span "Vitamins | Supplements" at bounding box center [86, 338] width 105 height 16
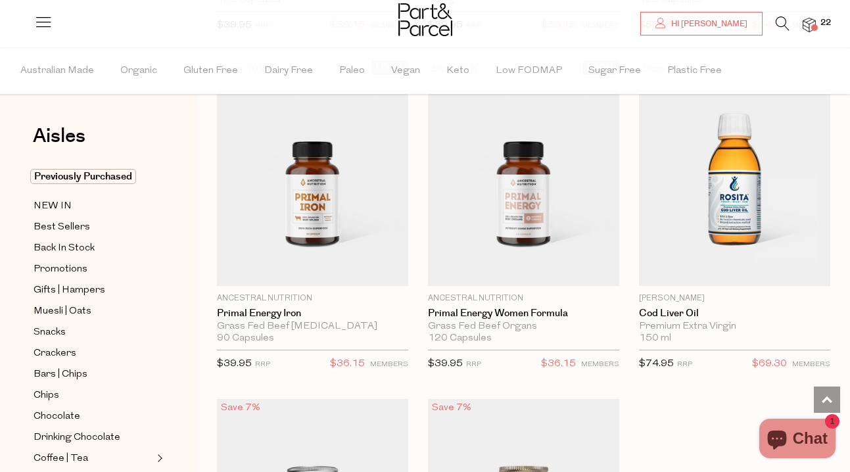
scroll to position [5220, 0]
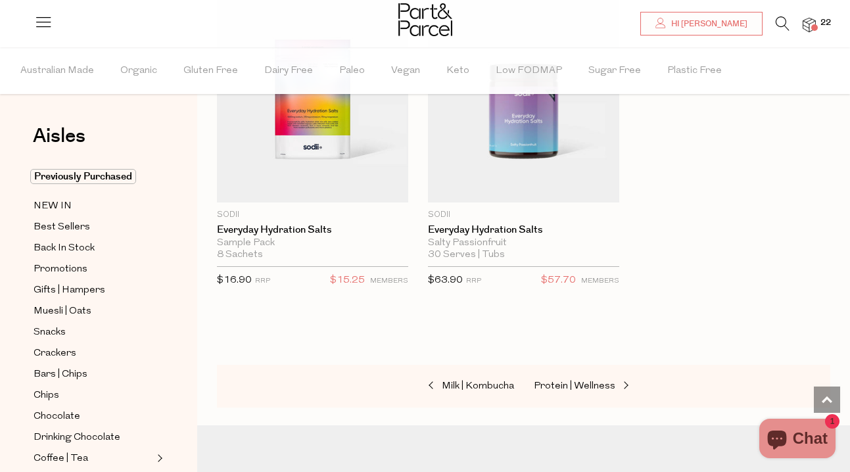
scroll to position [7510, 0]
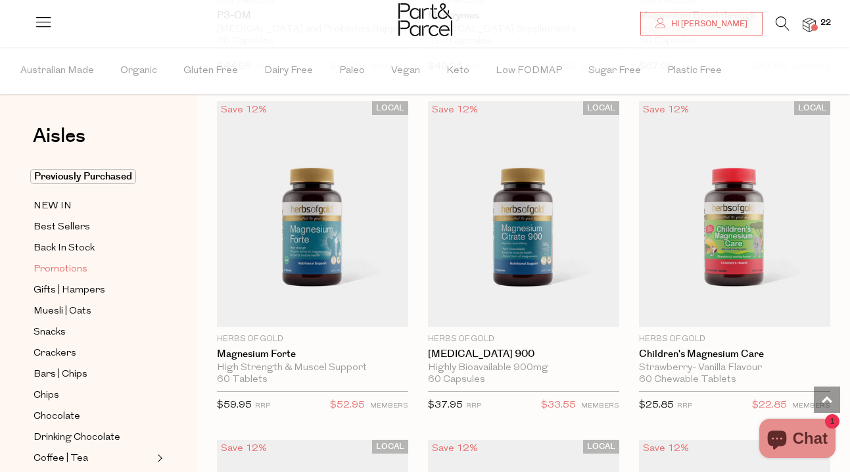
click at [57, 266] on span "Promotions" at bounding box center [61, 270] width 54 height 16
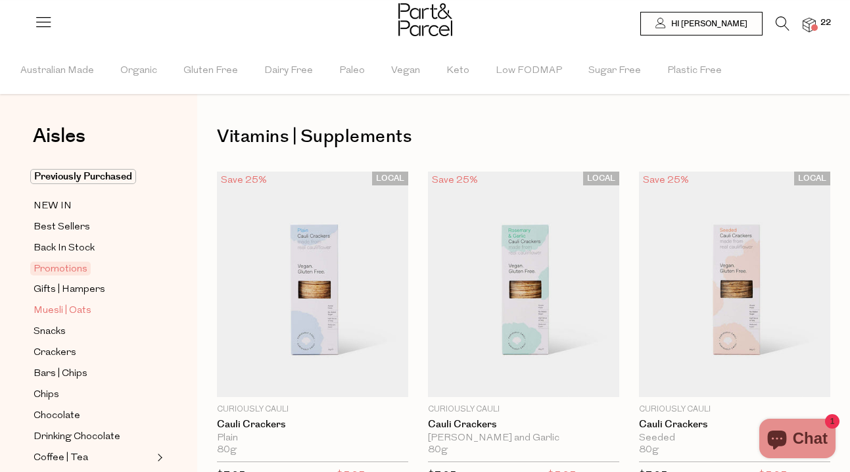
type input "2"
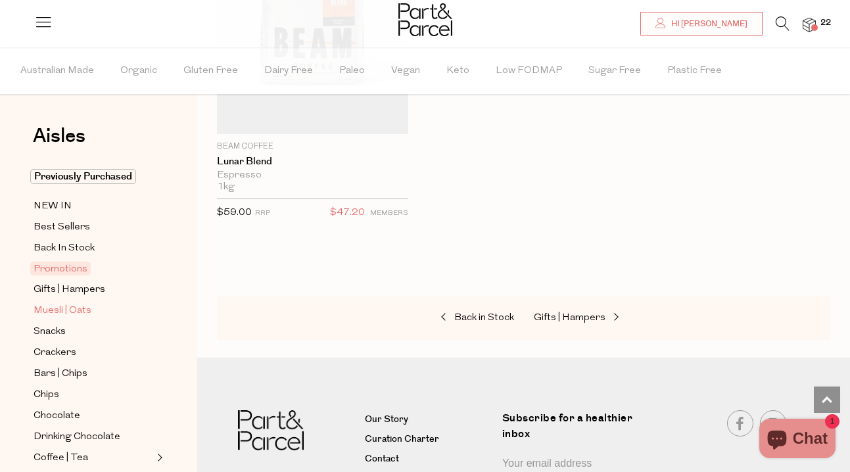
click at [68, 314] on span "Muesli | Oats" at bounding box center [63, 311] width 58 height 16
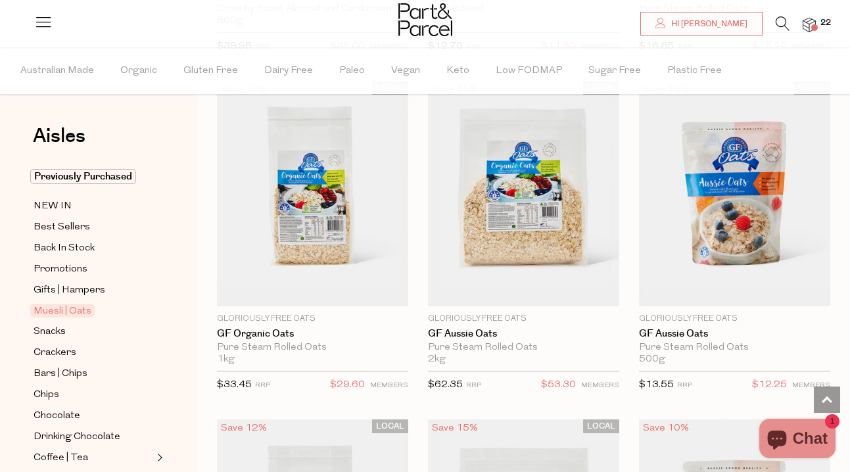
scroll to position [4876, 0]
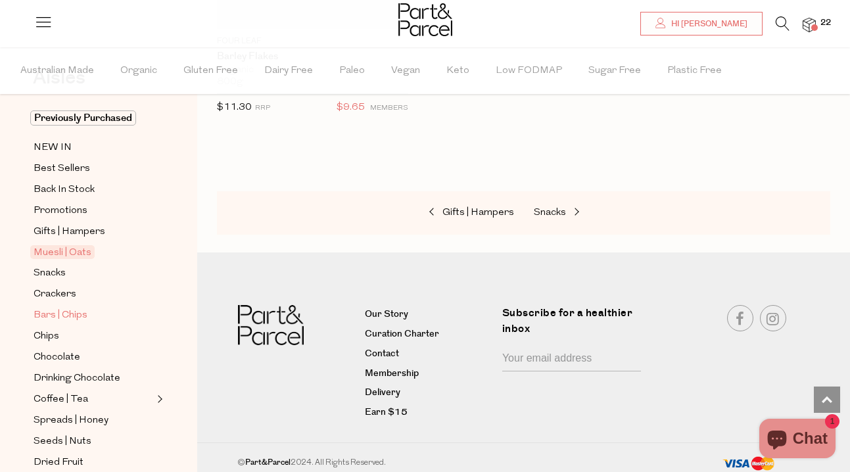
scroll to position [55, 0]
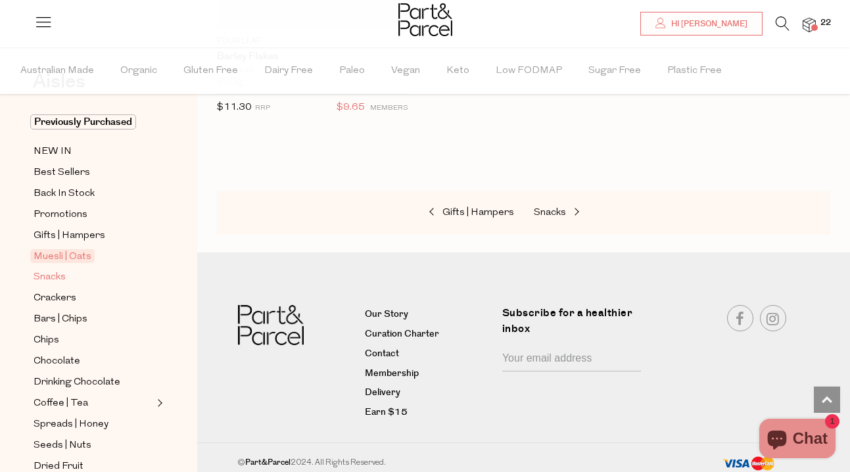
click at [66, 272] on span "Snacks" at bounding box center [50, 278] width 32 height 16
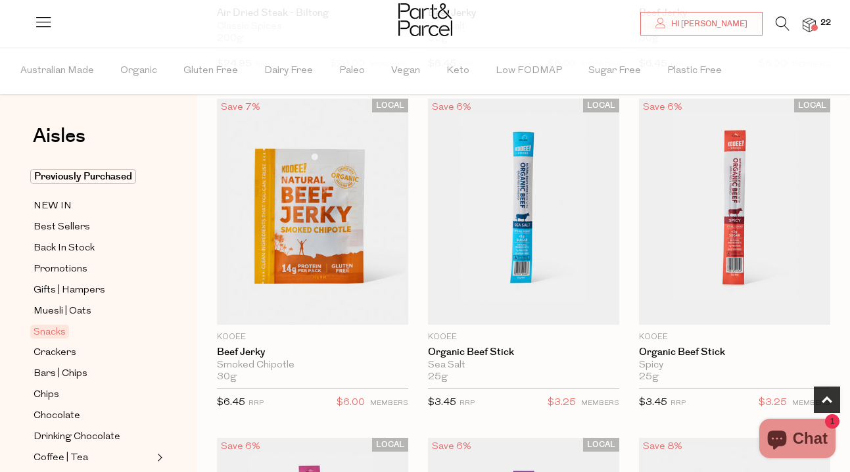
scroll to position [756, 0]
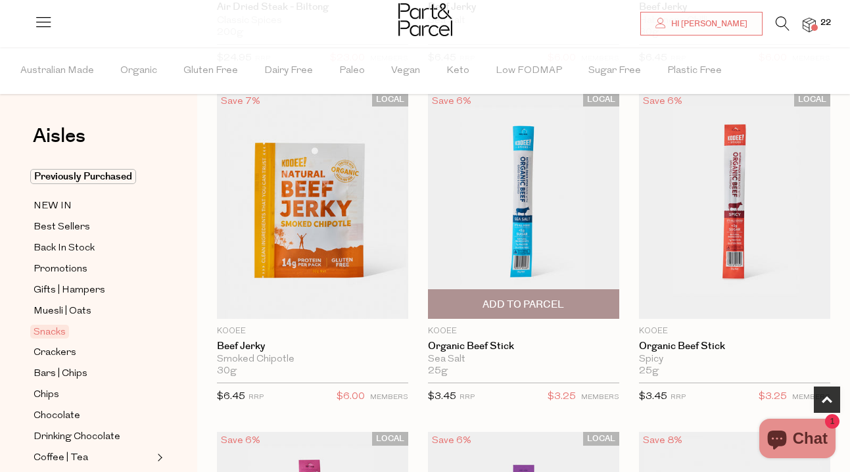
click at [498, 299] on span "Add To Parcel" at bounding box center [524, 305] width 82 height 14
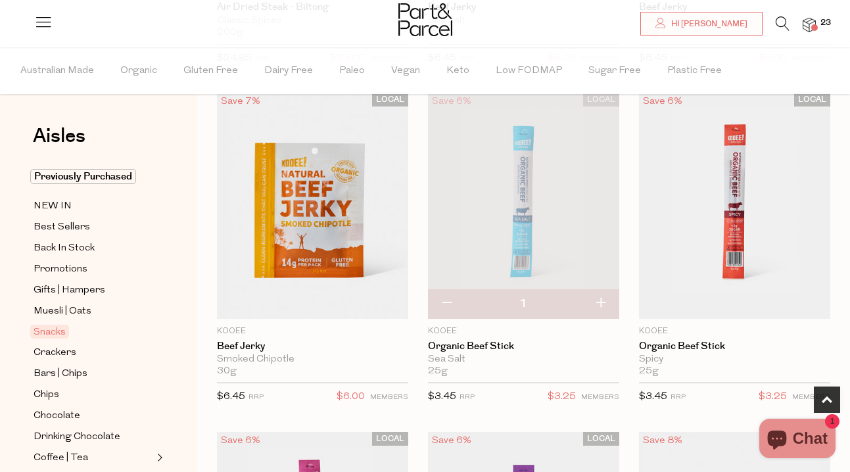
click at [602, 301] on button "button" at bounding box center [600, 303] width 37 height 29
type input "2"
click at [602, 297] on button "button" at bounding box center [600, 303] width 37 height 29
type input "3"
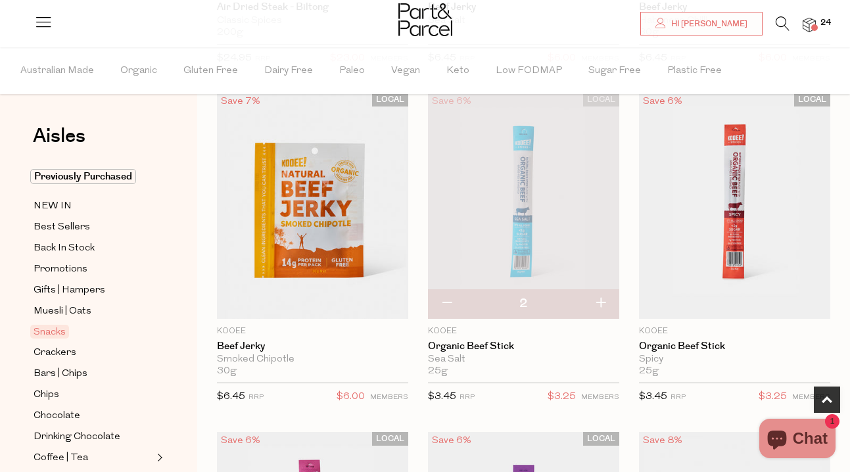
type input "3"
click at [602, 301] on button "button" at bounding box center [600, 303] width 37 height 29
type input "4"
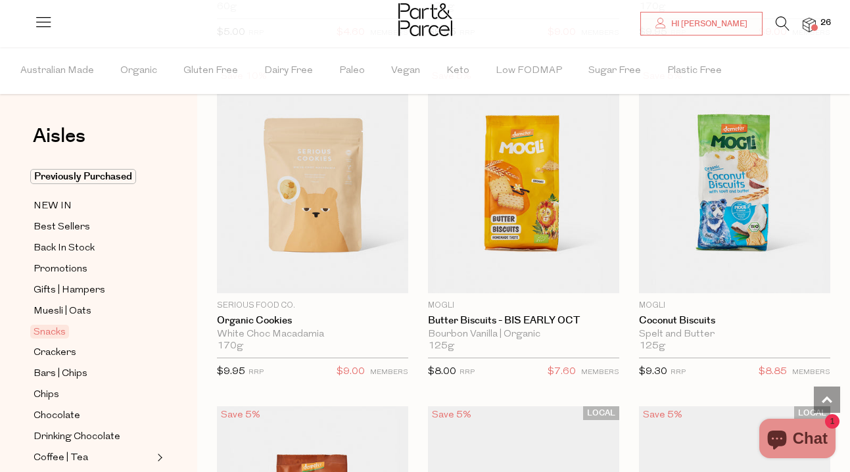
scroll to position [4184, 0]
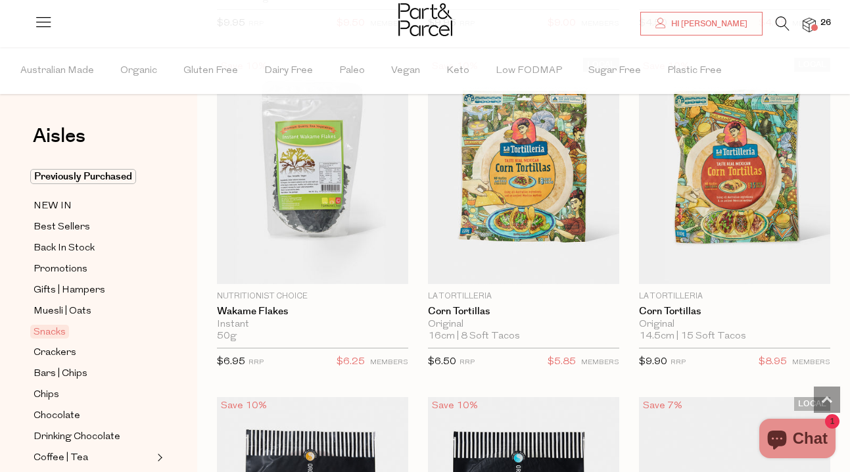
scroll to position [6908, 0]
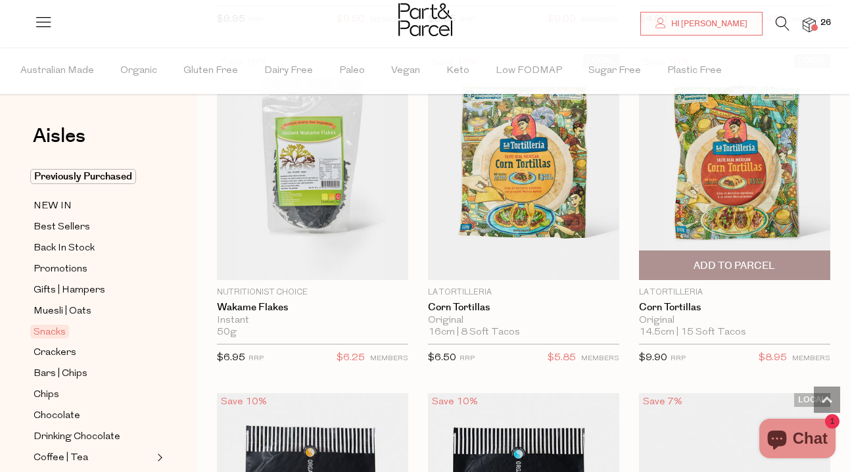
click at [747, 187] on img at bounding box center [734, 167] width 191 height 226
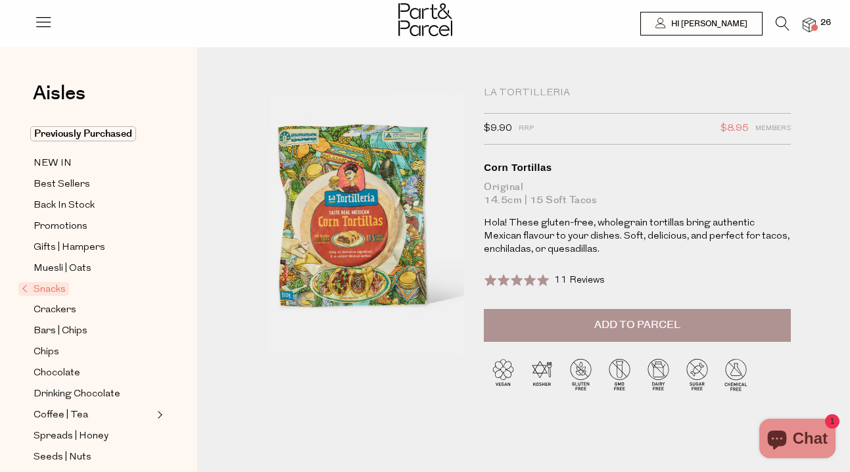
click at [574, 320] on button "Add to Parcel" at bounding box center [637, 325] width 307 height 33
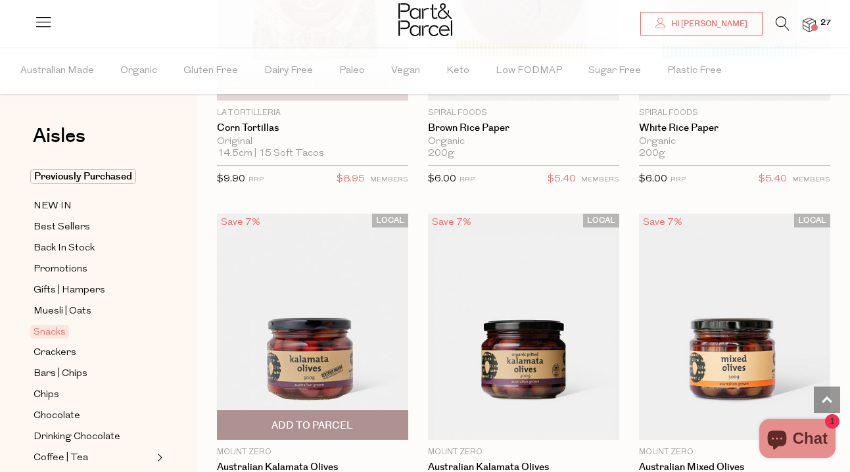
scroll to position [1650, 0]
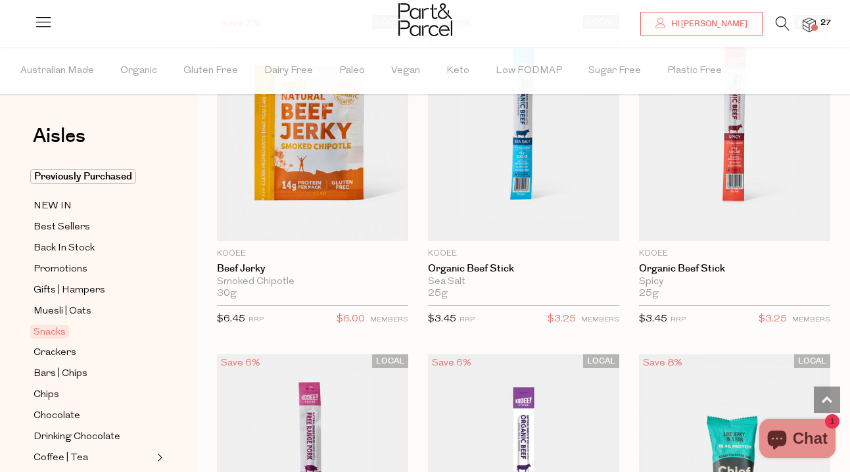
scroll to position [5536, 0]
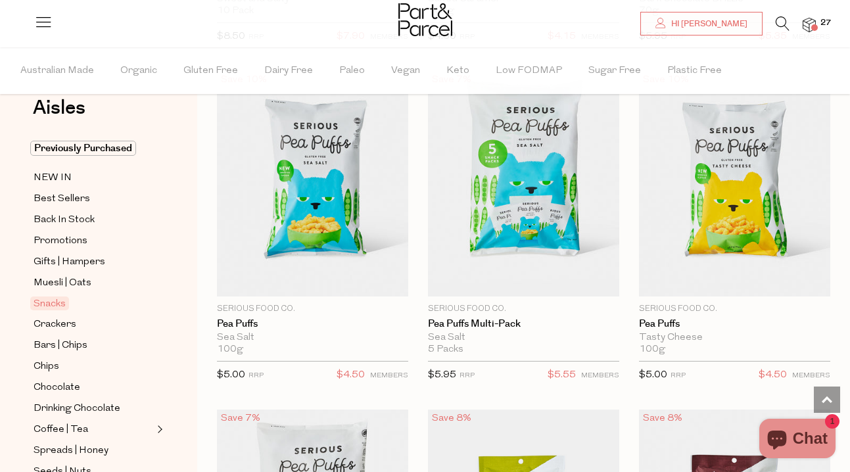
type input "4"
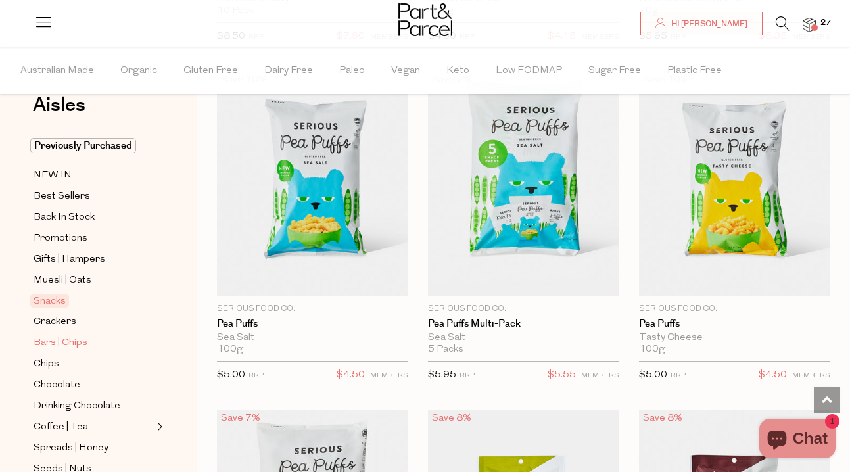
click at [80, 346] on span "Bars | Chips" at bounding box center [61, 343] width 54 height 16
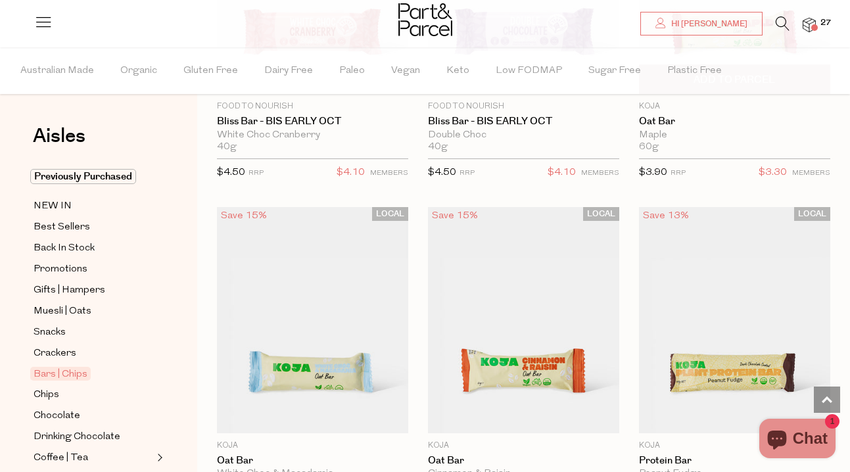
scroll to position [1111, 0]
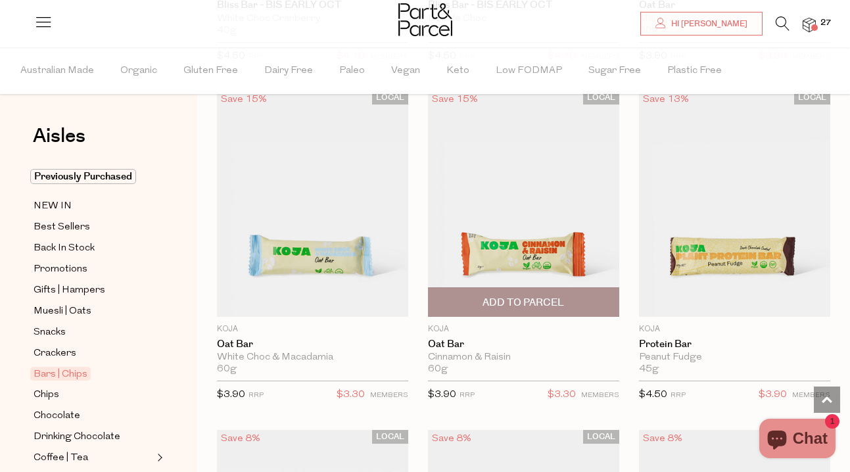
click at [545, 148] on img at bounding box center [523, 204] width 191 height 226
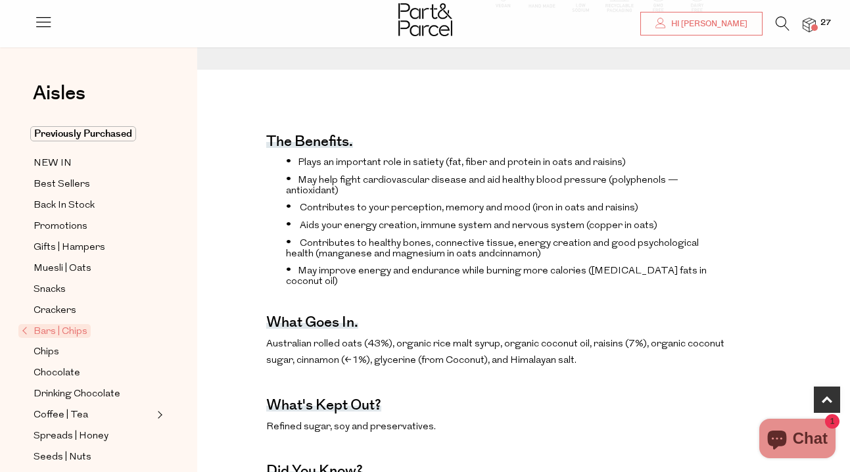
scroll to position [380, 0]
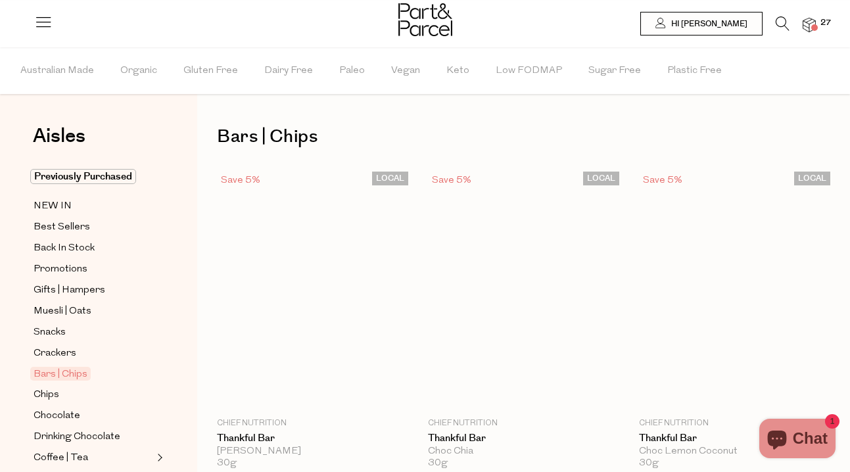
scroll to position [1051, 0]
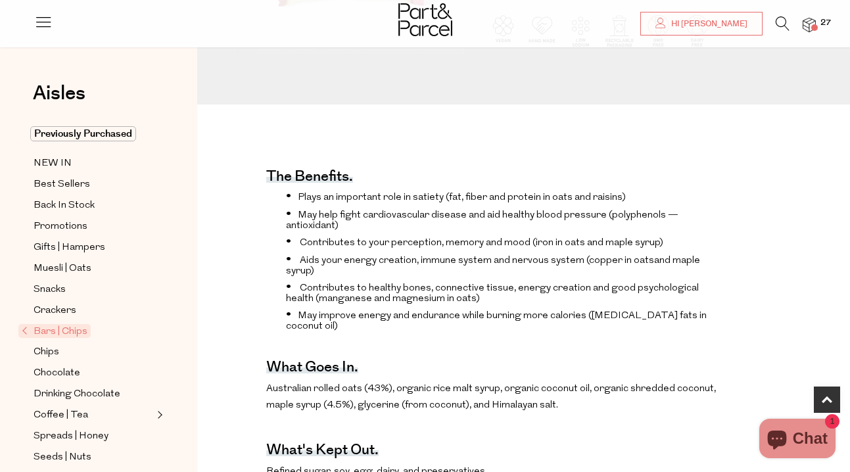
scroll to position [309, 0]
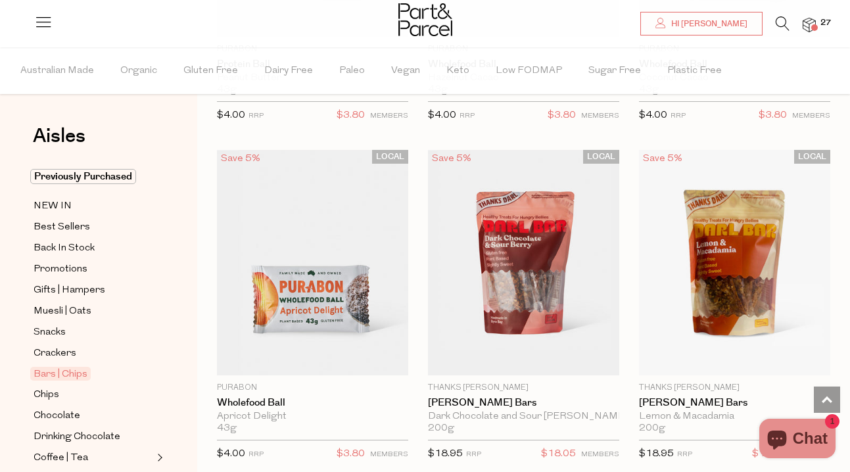
scroll to position [5119, 0]
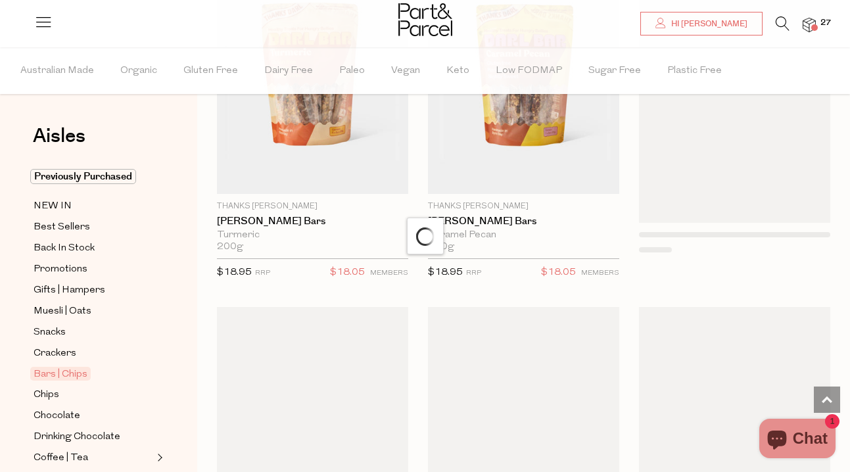
scroll to position [5654, 0]
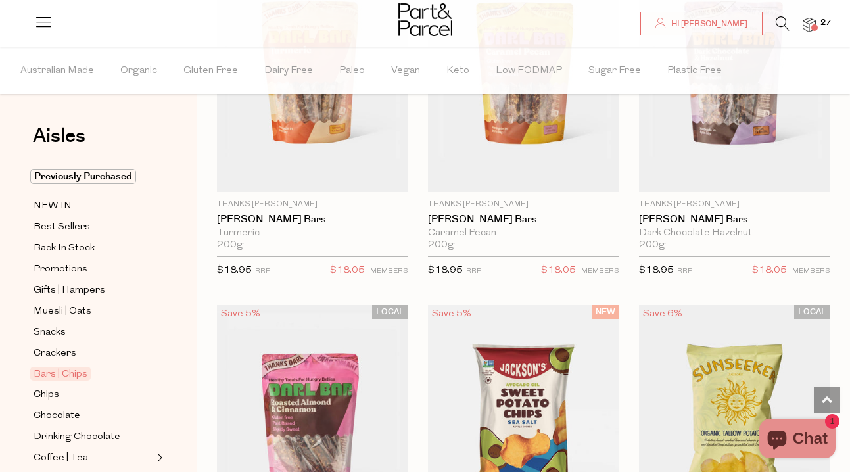
type input "2"
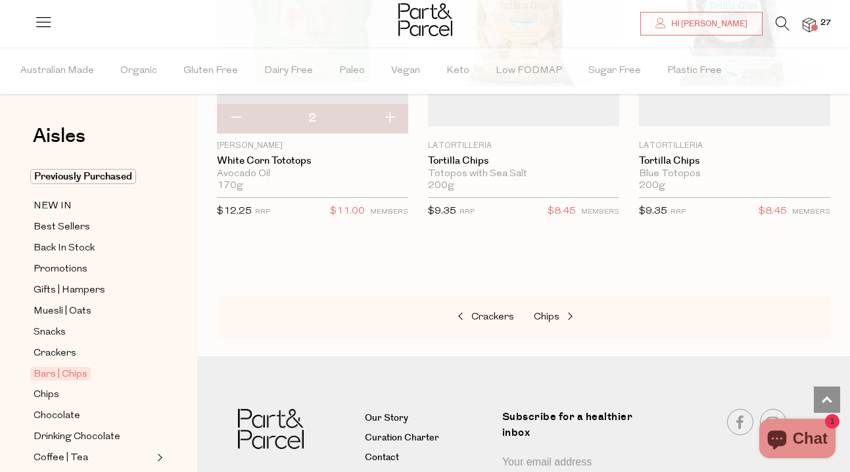
scroll to position [7788, 0]
click at [553, 311] on span "Chips" at bounding box center [547, 316] width 26 height 10
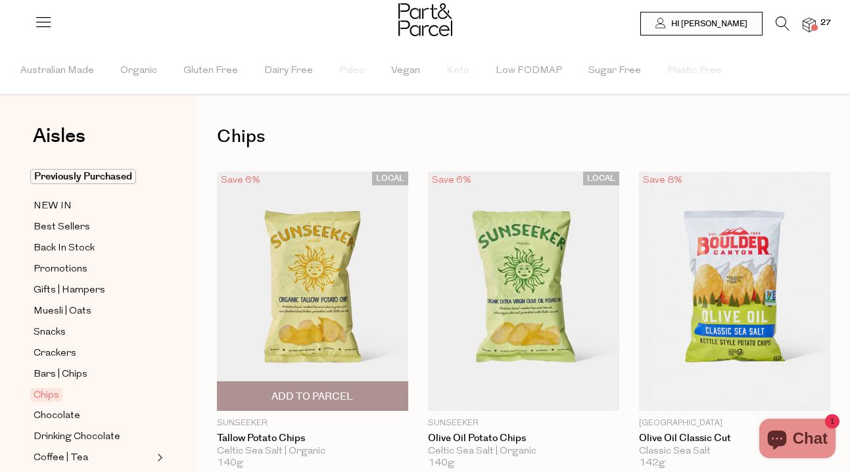
type input "2"
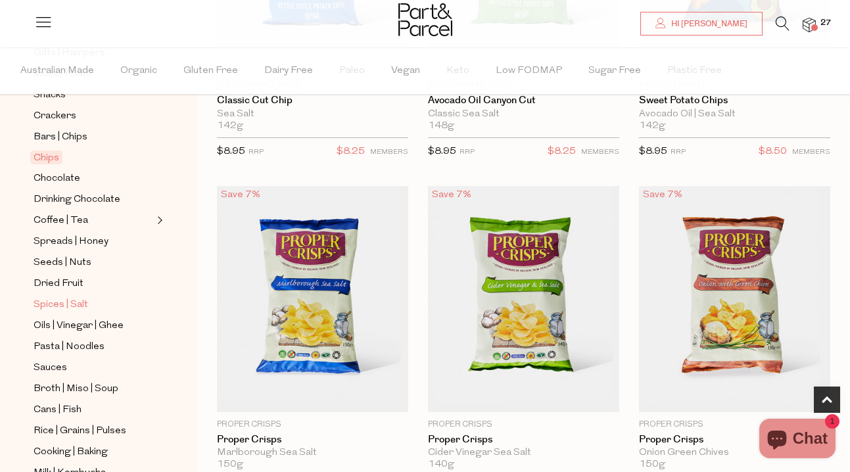
scroll to position [239, 0]
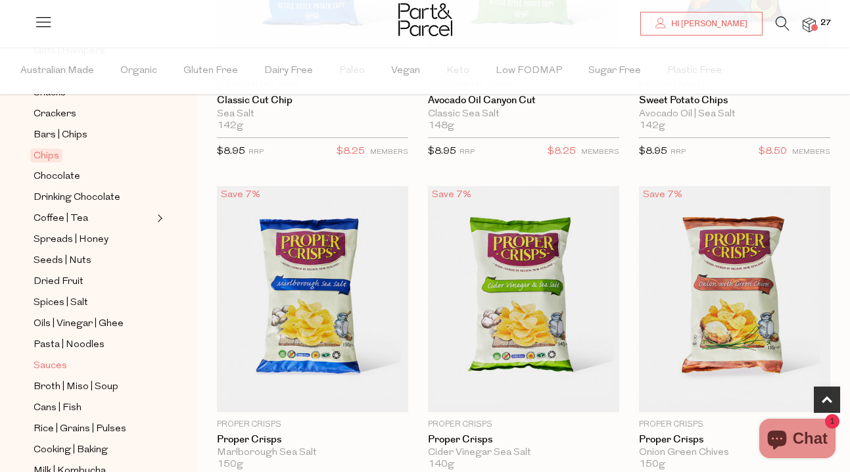
click at [49, 368] on span "Sauces" at bounding box center [51, 366] width 34 height 16
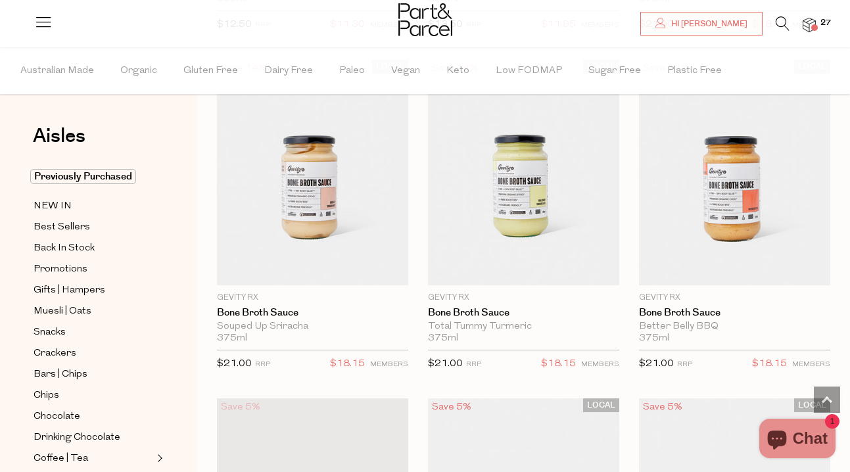
scroll to position [1121, 0]
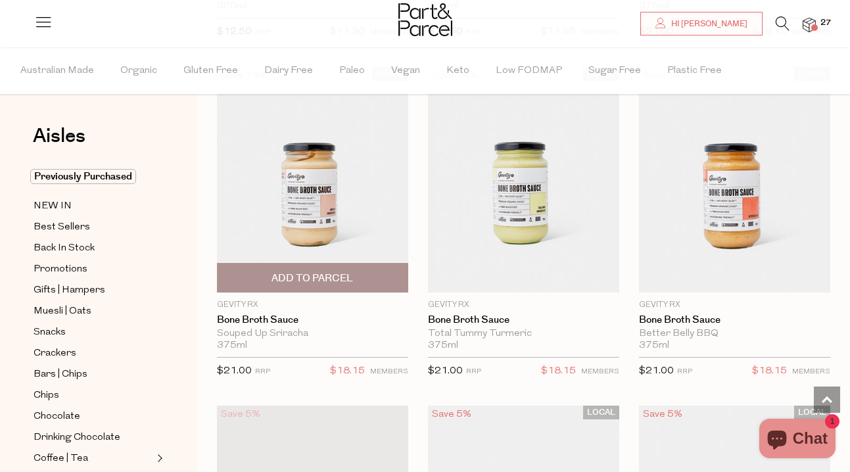
click at [333, 276] on span "Add To Parcel" at bounding box center [313, 279] width 82 height 14
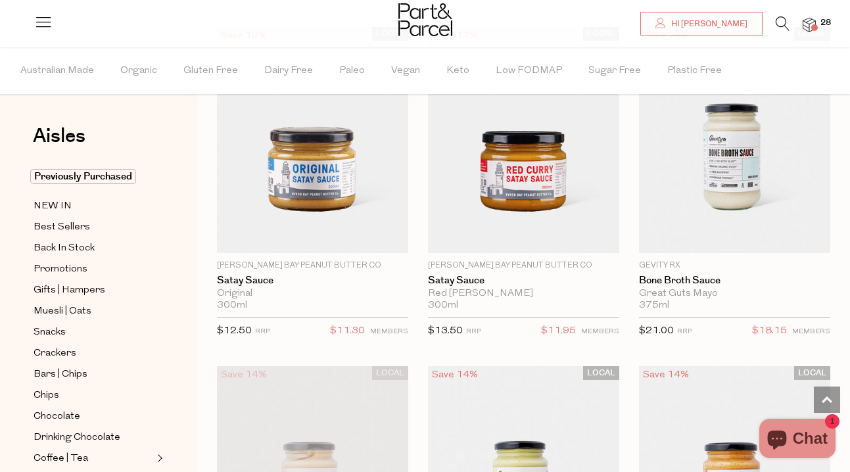
scroll to position [841, 0]
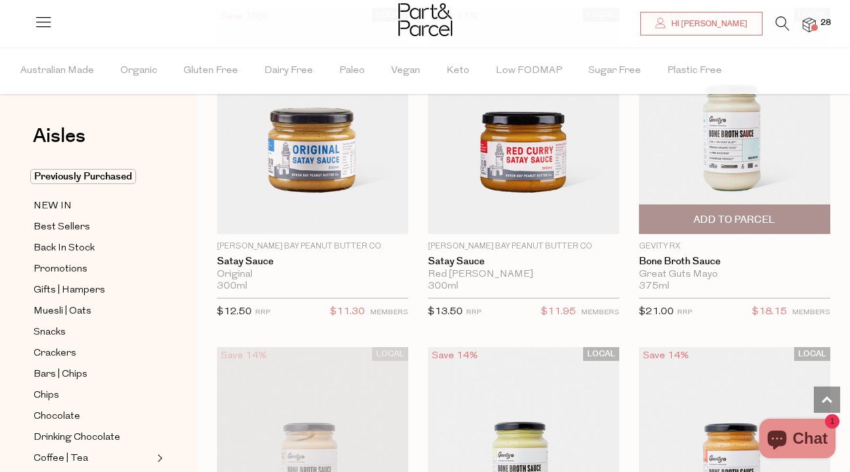
click at [712, 214] on span "Add To Parcel" at bounding box center [735, 220] width 82 height 14
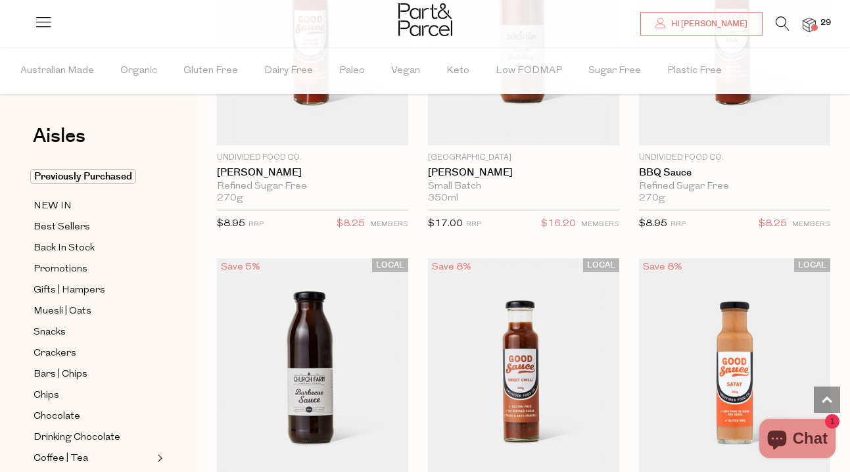
scroll to position [0, 0]
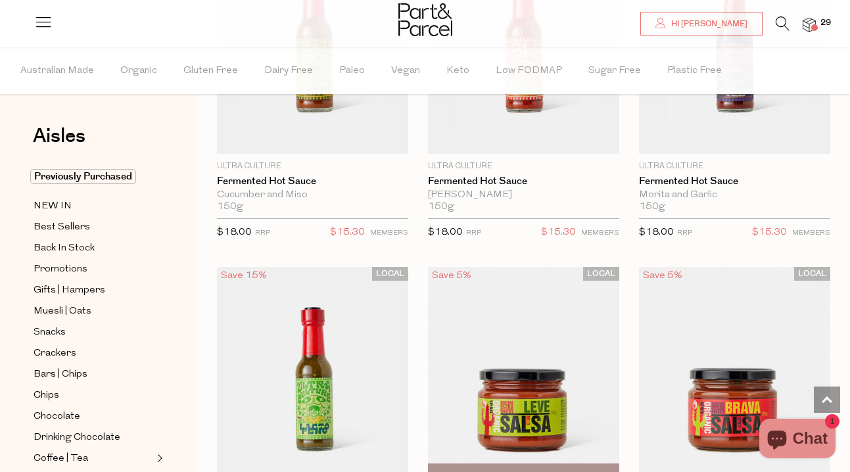
scroll to position [3773, 0]
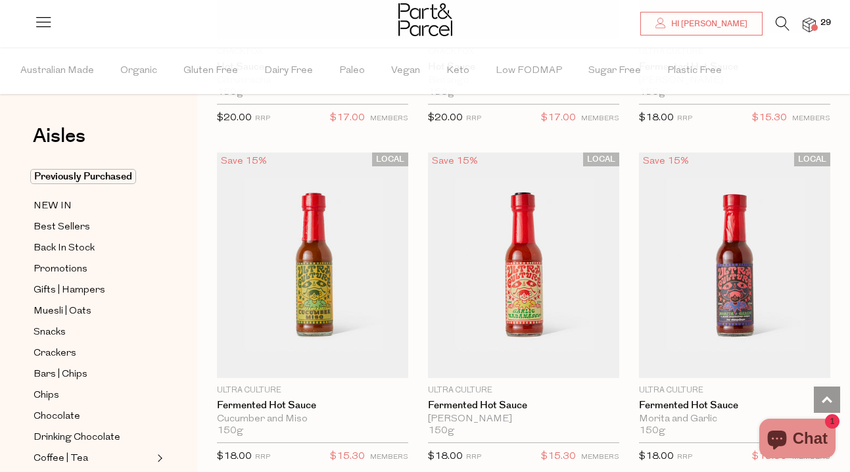
click at [779, 22] on icon at bounding box center [783, 23] width 14 height 14
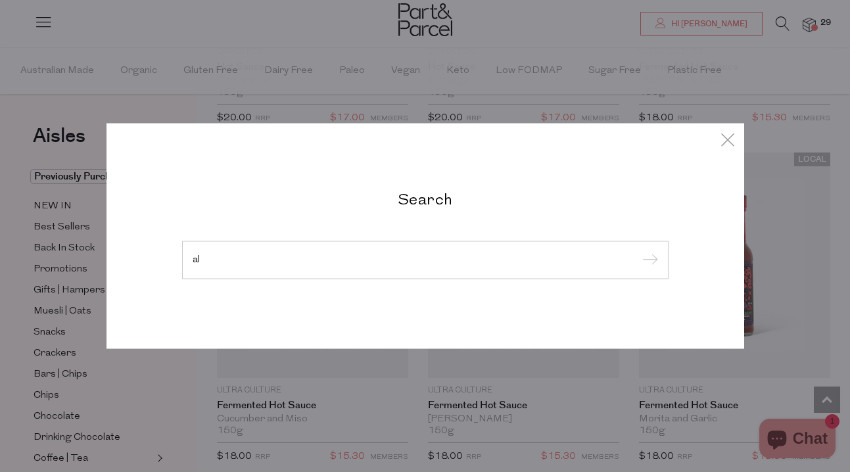
type input "a"
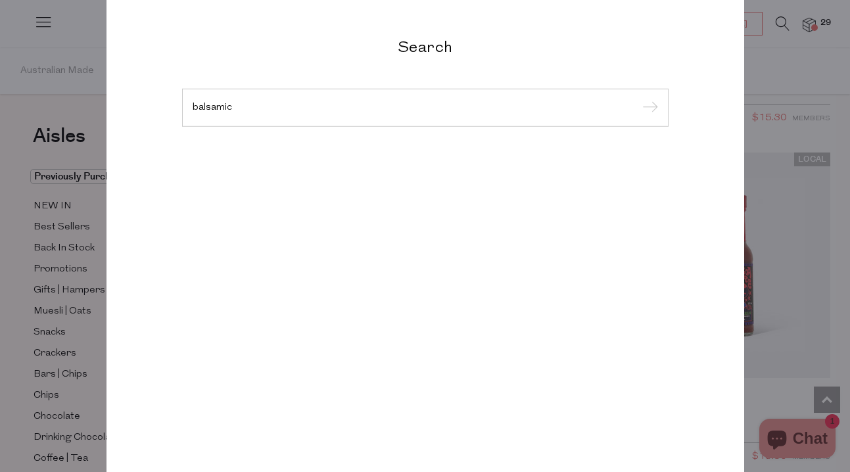
type input "balsamic"
click at [639, 99] on input "submit" at bounding box center [649, 109] width 20 height 20
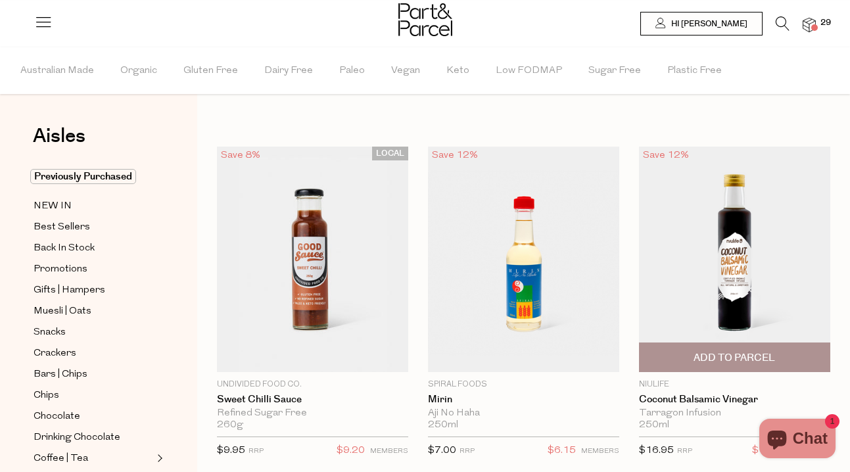
click at [761, 349] on span "Add To Parcel" at bounding box center [734, 357] width 183 height 28
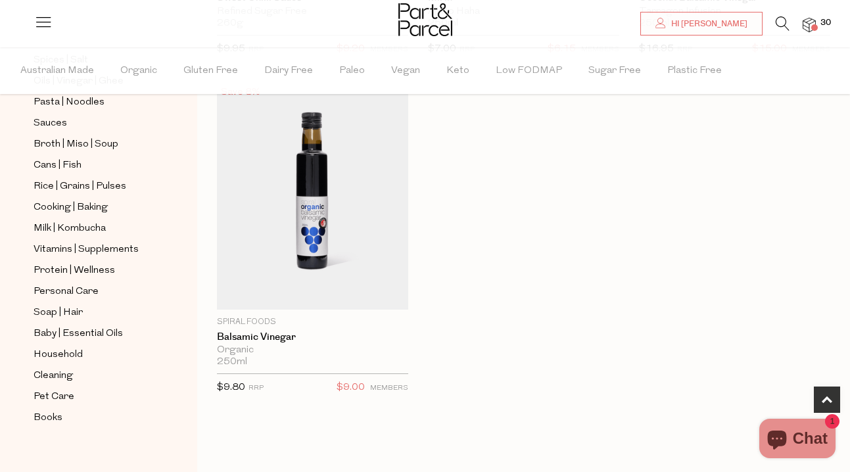
scroll to position [484, 0]
click at [54, 420] on span "Books" at bounding box center [48, 417] width 29 height 16
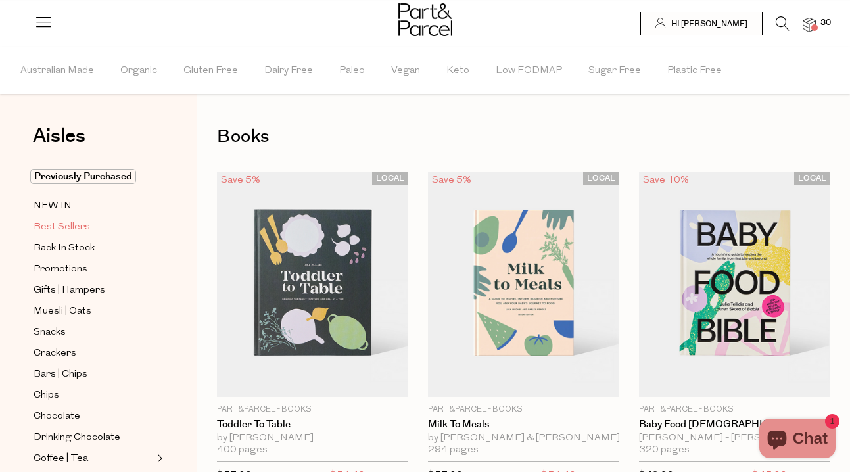
click at [74, 227] on span "Best Sellers" at bounding box center [62, 228] width 57 height 16
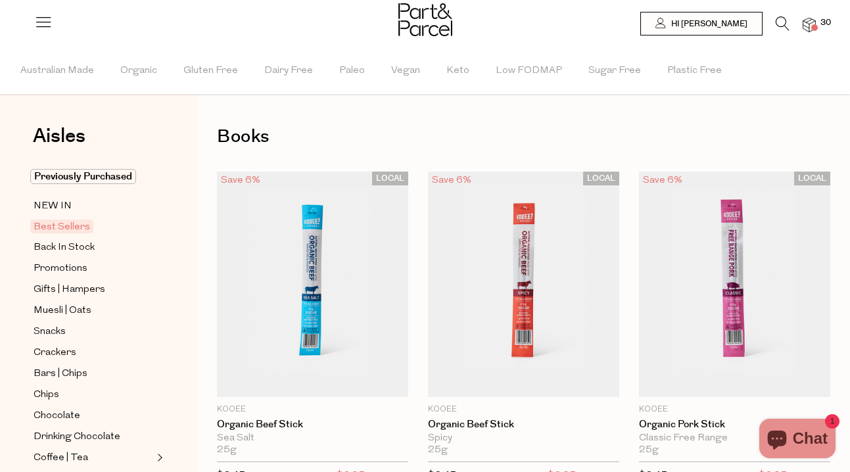
type input "4"
type input "2"
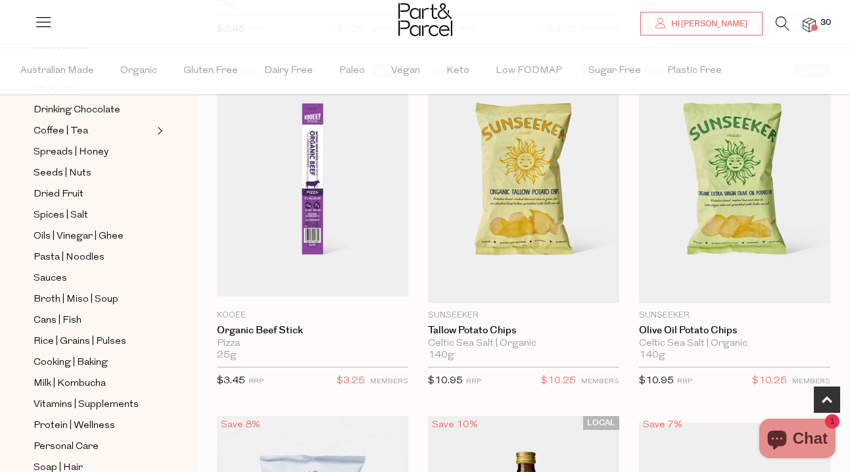
scroll to position [421, 0]
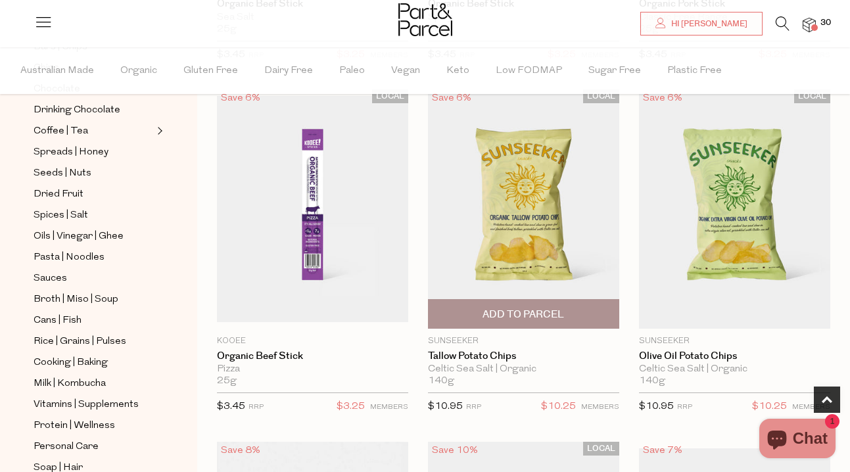
click at [526, 313] on span "Add To Parcel" at bounding box center [524, 315] width 82 height 14
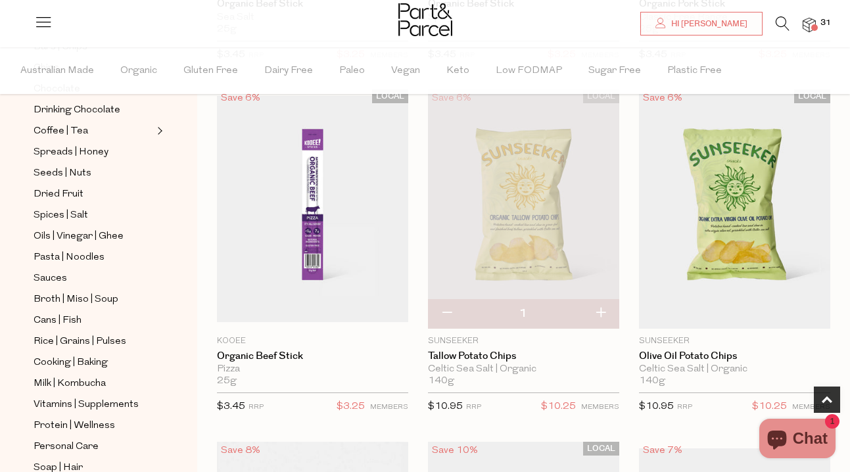
click at [596, 313] on button "button" at bounding box center [600, 313] width 37 height 29
type input "2"
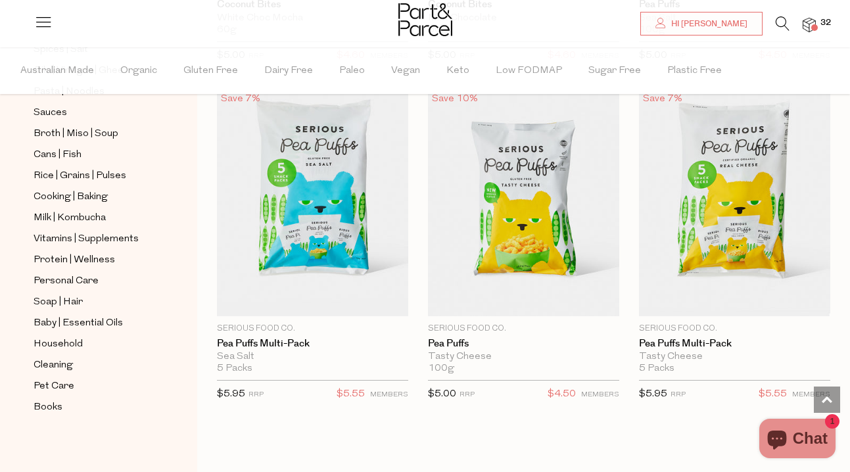
scroll to position [493, 0]
click at [805, 20] on img at bounding box center [809, 25] width 13 height 15
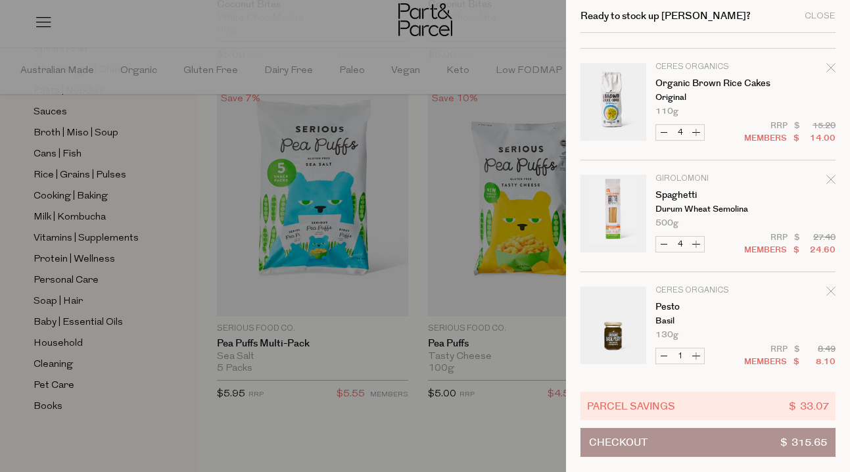
scroll to position [1323, 0]
click at [520, 32] on div at bounding box center [425, 236] width 850 height 472
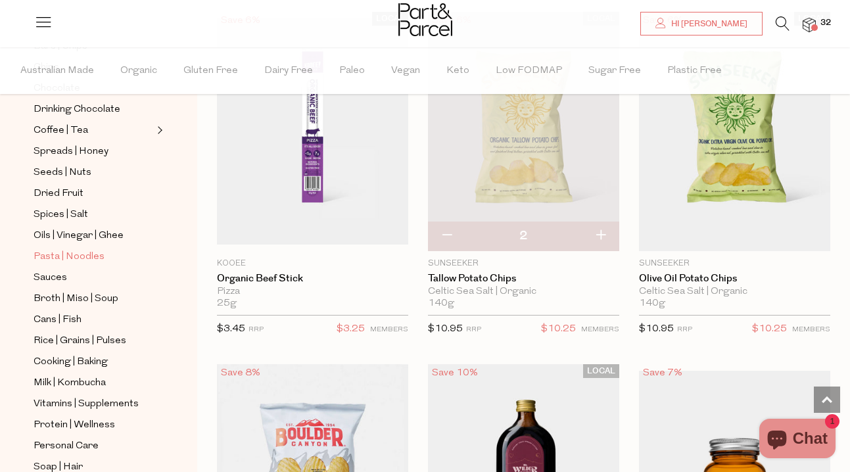
scroll to position [336, 0]
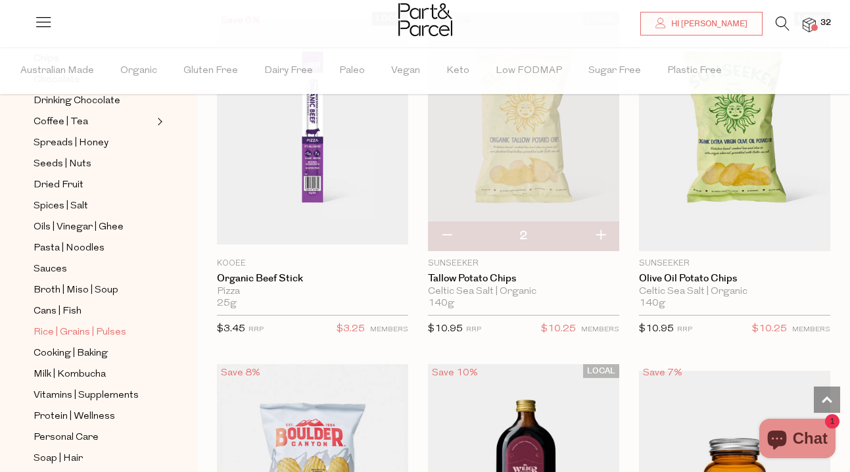
click at [73, 335] on span "Rice | Grains | Pulses" at bounding box center [80, 333] width 93 height 16
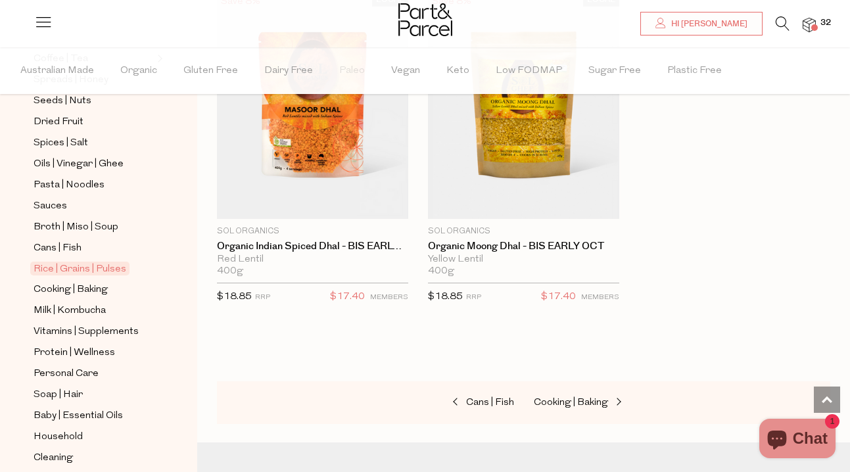
scroll to position [400, 0]
click at [79, 284] on span "Cooking | Baking" at bounding box center [71, 289] width 74 height 16
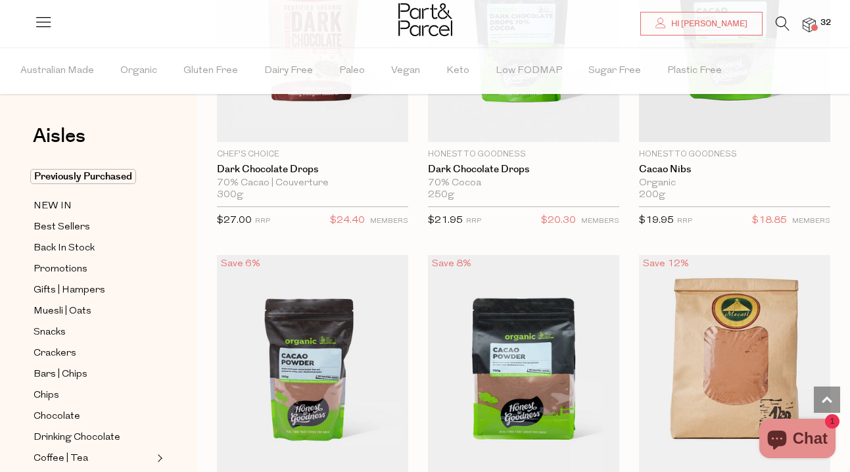
scroll to position [2980, 0]
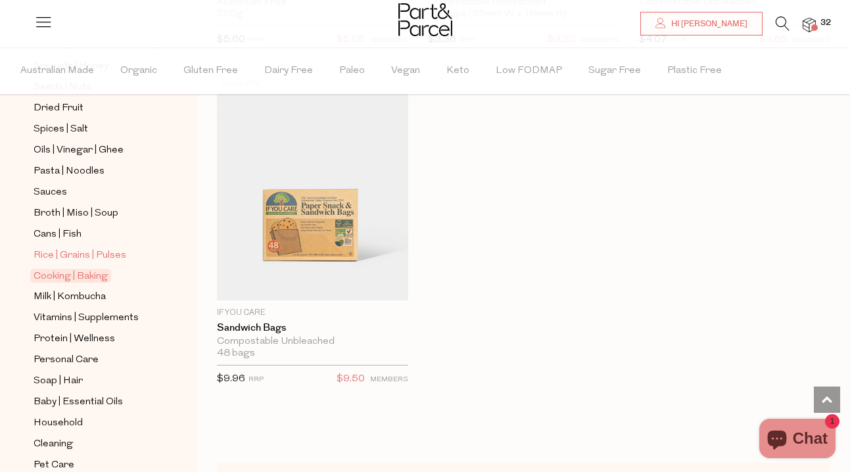
scroll to position [423, 0]
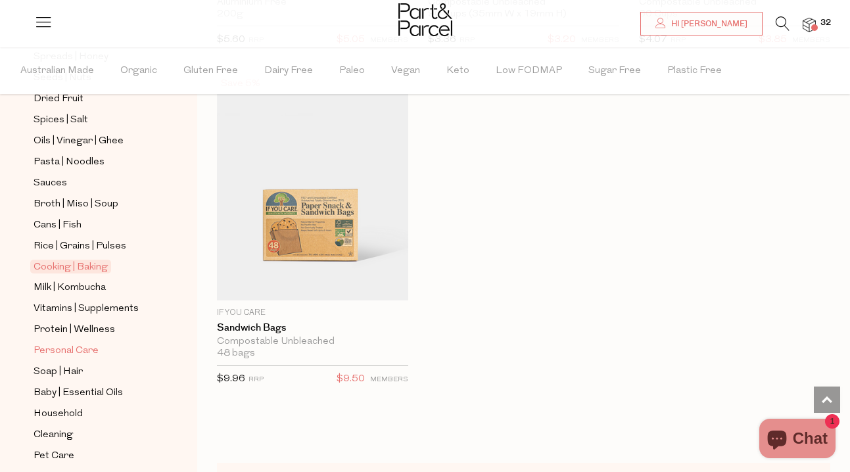
click at [94, 343] on span "Personal Care" at bounding box center [66, 351] width 65 height 16
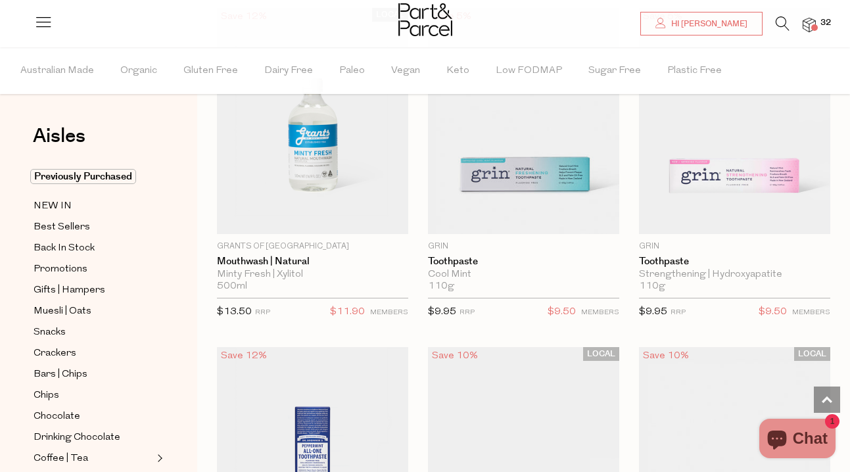
scroll to position [2878, 0]
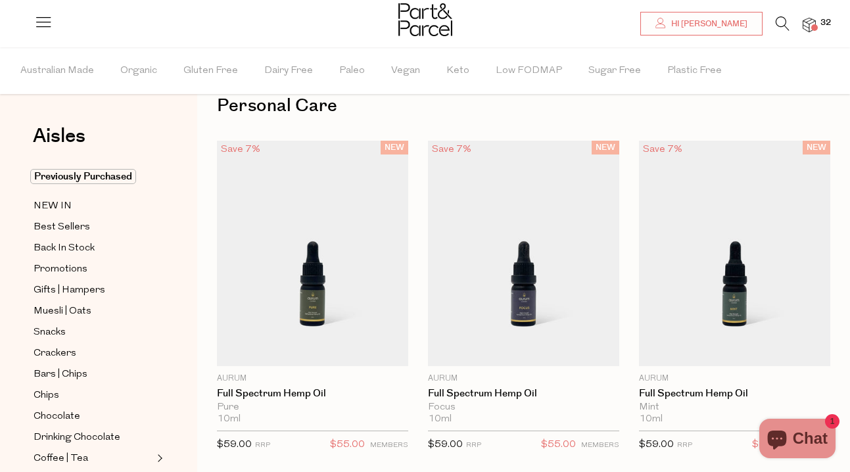
click at [814, 22] on img at bounding box center [809, 25] width 13 height 15
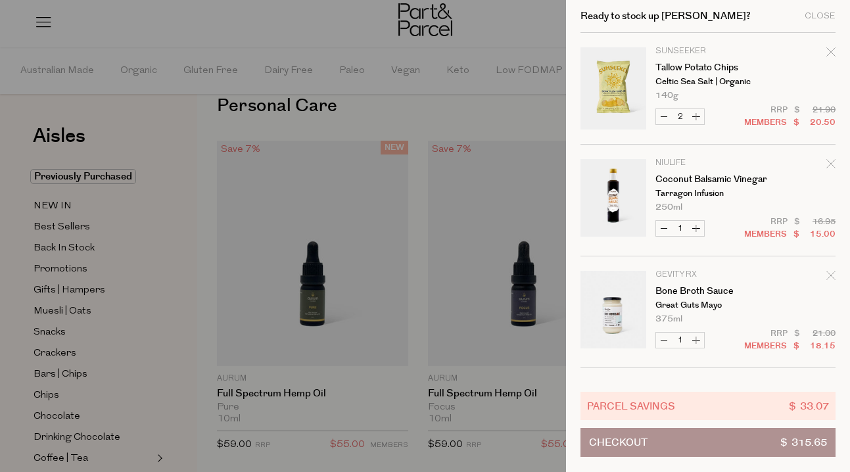
click at [510, 128] on div at bounding box center [425, 236] width 850 height 472
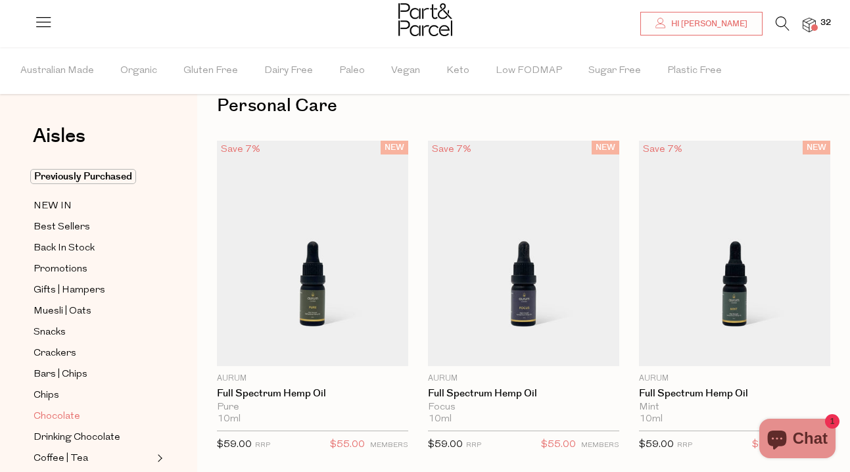
click at [45, 415] on span "Chocolate" at bounding box center [57, 417] width 47 height 16
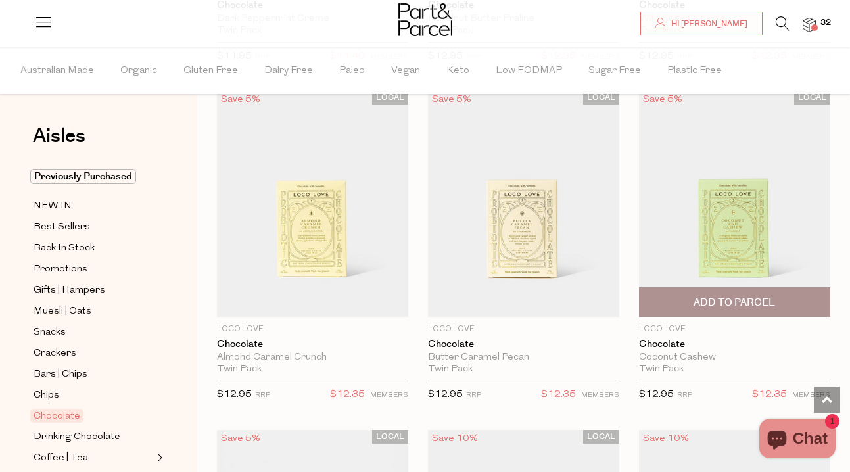
scroll to position [758, 0]
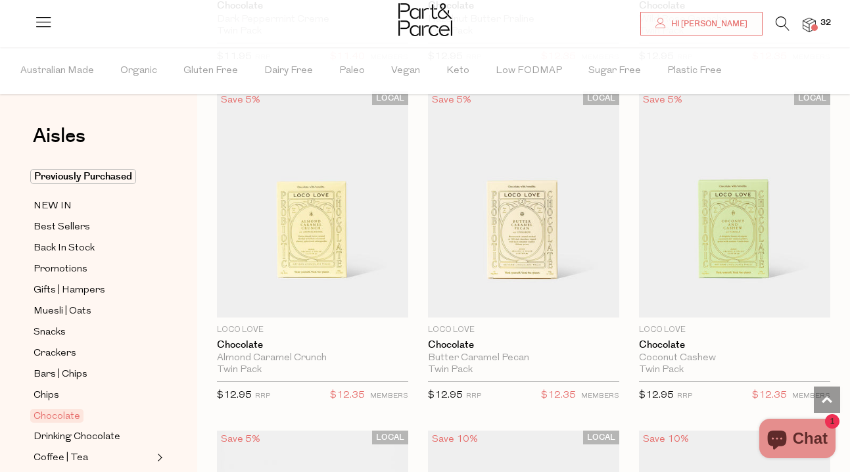
click at [806, 24] on img at bounding box center [809, 25] width 13 height 15
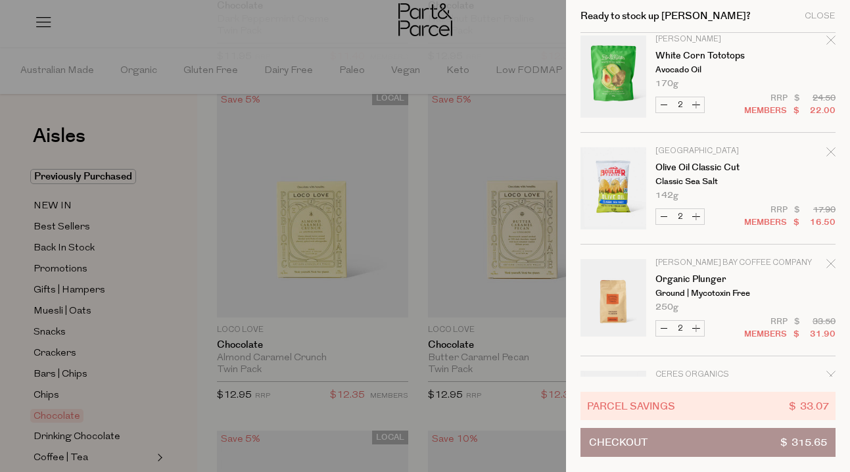
scroll to position [1020, 0]
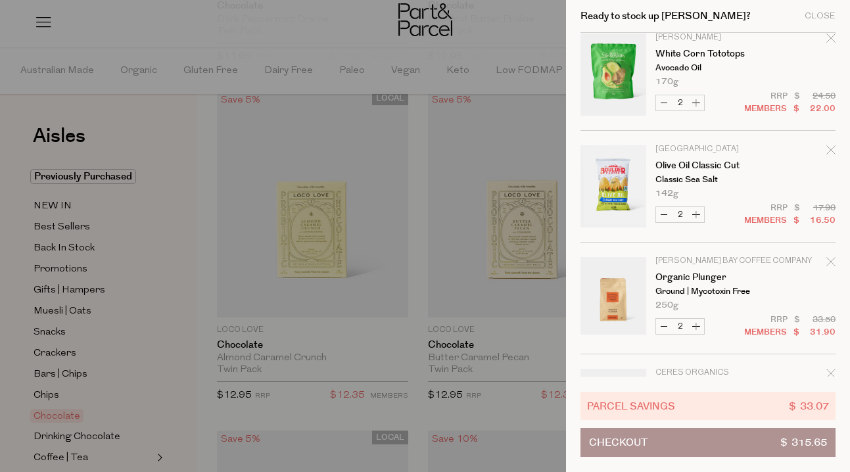
click at [829, 146] on icon "Remove Olive Oil Classic Cut" at bounding box center [831, 149] width 9 height 9
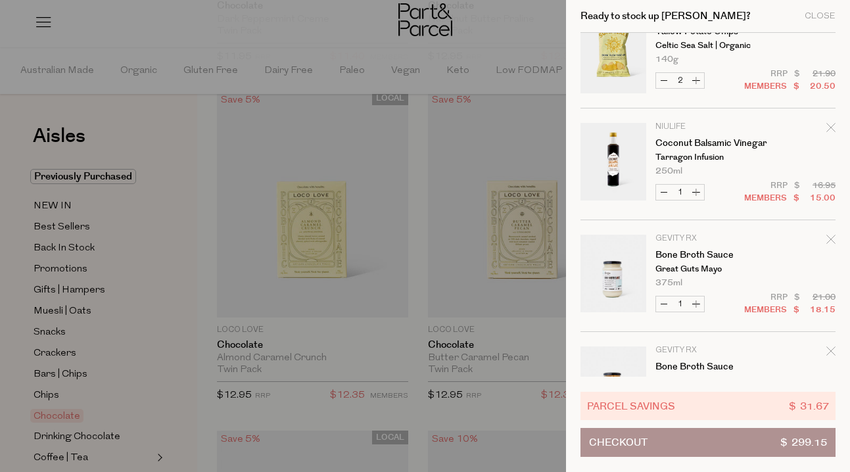
scroll to position [0, 0]
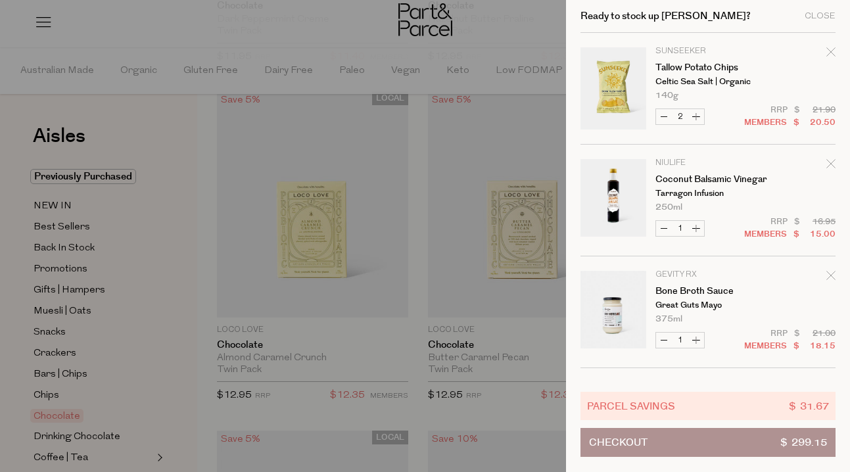
click at [827, 49] on icon "Remove Tallow Potato Chips" at bounding box center [831, 51] width 9 height 9
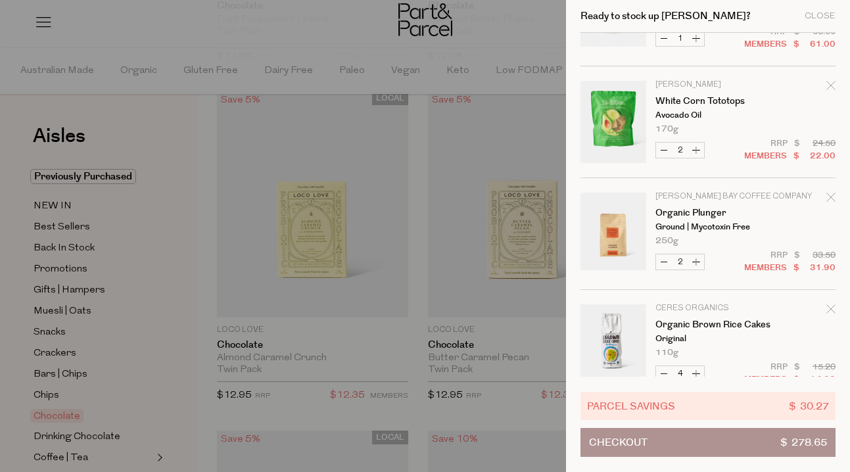
scroll to position [840, 0]
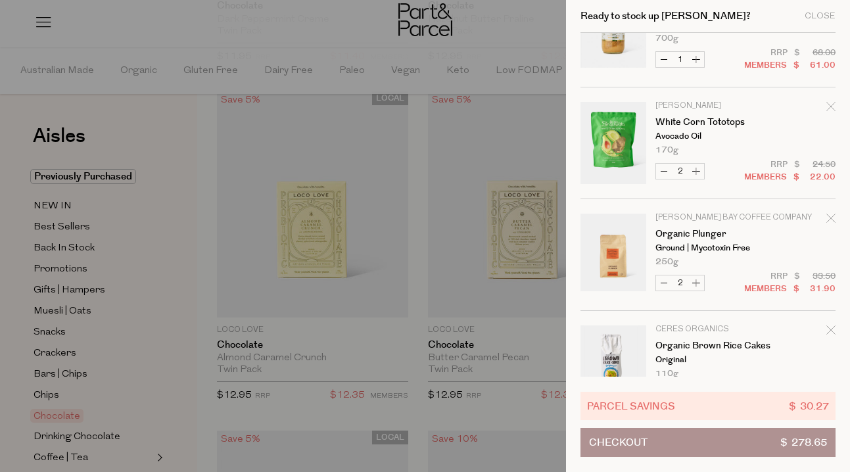
click at [827, 105] on icon "Remove White Corn Tototops" at bounding box center [831, 106] width 9 height 9
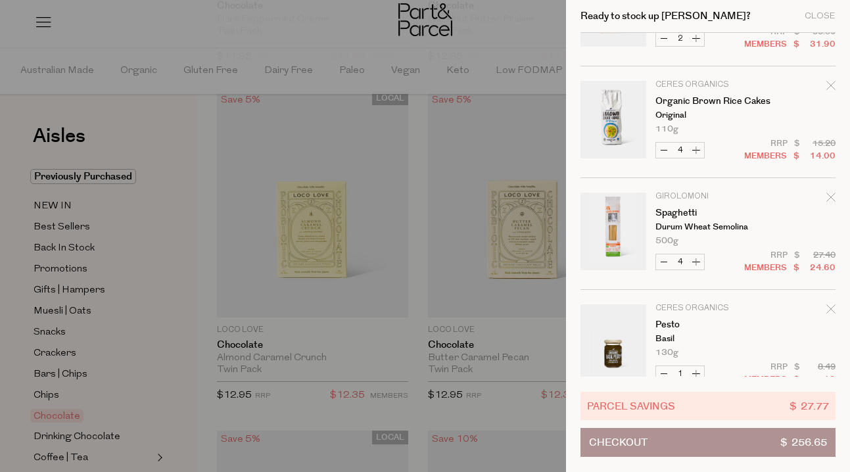
scroll to position [1109, 0]
